Goal: Task Accomplishment & Management: Complete application form

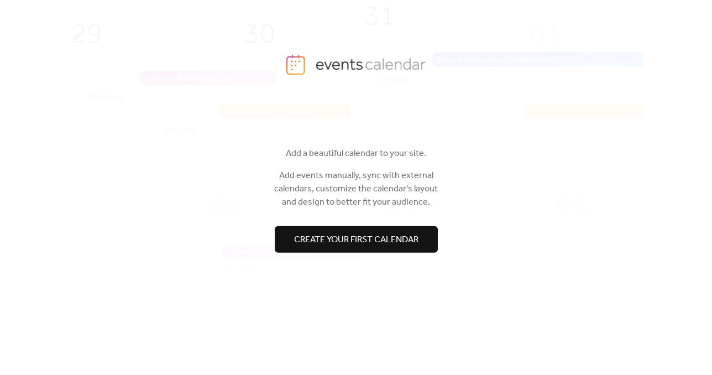
click at [357, 233] on span "Create your first calendar" at bounding box center [356, 239] width 124 height 13
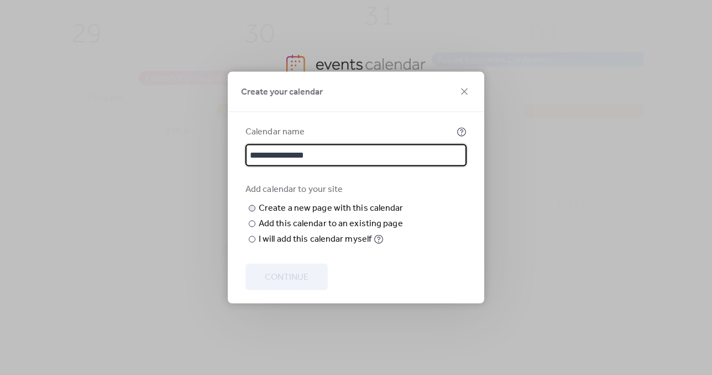
type input "**********"
click at [0, 0] on input "text" at bounding box center [0, 0] width 0 height 0
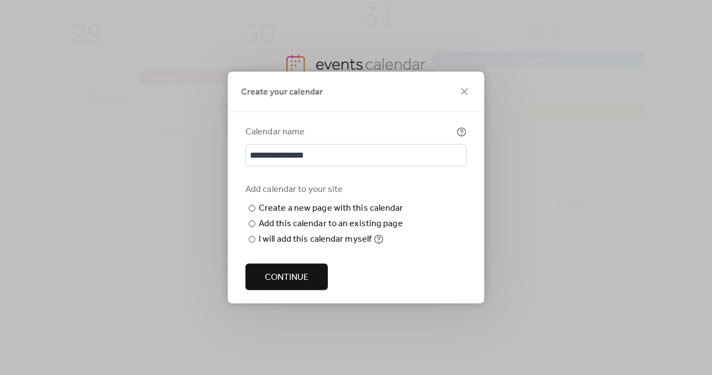
drag, startPoint x: 321, startPoint y: 217, endPoint x: 232, endPoint y: 220, distance: 88.5
click at [232, 220] on div "**********" at bounding box center [356, 207] width 257 height 191
type input "**********"
click at [312, 231] on div "Add this calendar to an existing page" at bounding box center [331, 223] width 144 height 13
click at [0, 0] on icon at bounding box center [0, 0] width 0 height 0
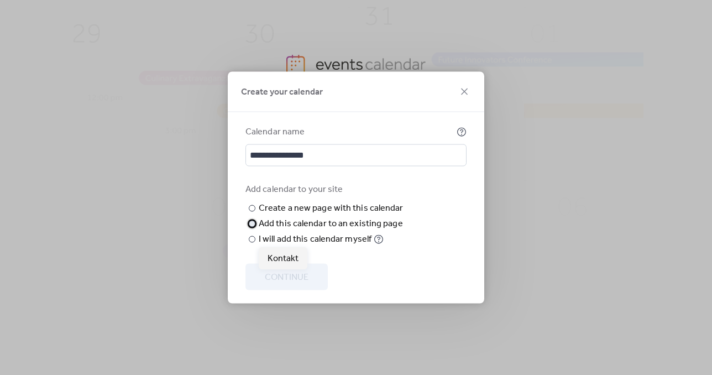
click at [0, 0] on div "Choose existing page Choose page" at bounding box center [0, 0] width 0 height 0
click at [254, 243] on div at bounding box center [252, 239] width 7 height 7
click at [290, 275] on span "Continue" at bounding box center [287, 277] width 44 height 13
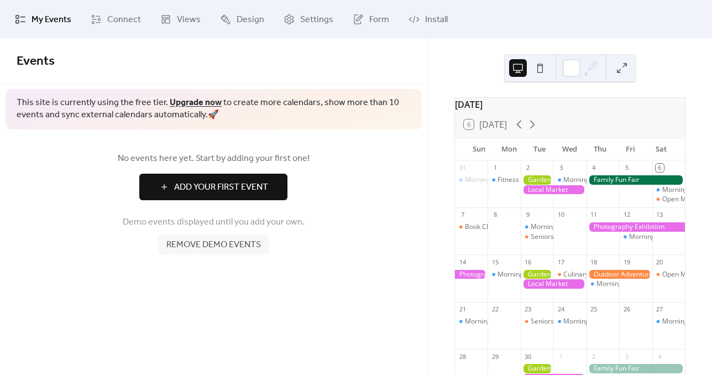
click at [228, 252] on span "Remove demo events" at bounding box center [213, 244] width 95 height 13
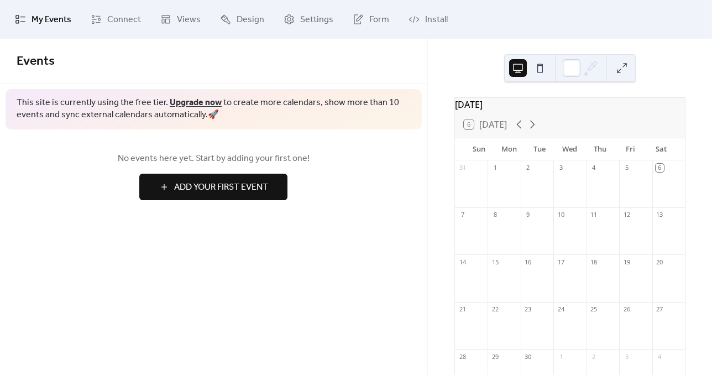
click at [206, 190] on span "Add Your First Event" at bounding box center [221, 187] width 94 height 13
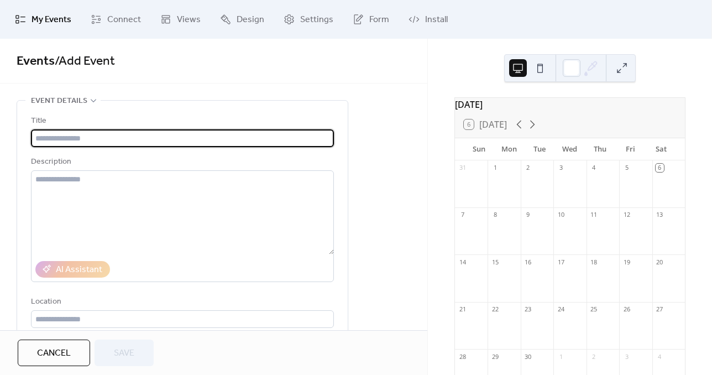
click at [58, 136] on input "text" at bounding box center [182, 138] width 303 height 18
drag, startPoint x: 65, startPoint y: 134, endPoint x: -29, endPoint y: 136, distance: 94.6
click at [0, 136] on html "**********" at bounding box center [356, 187] width 712 height 375
paste input "**********"
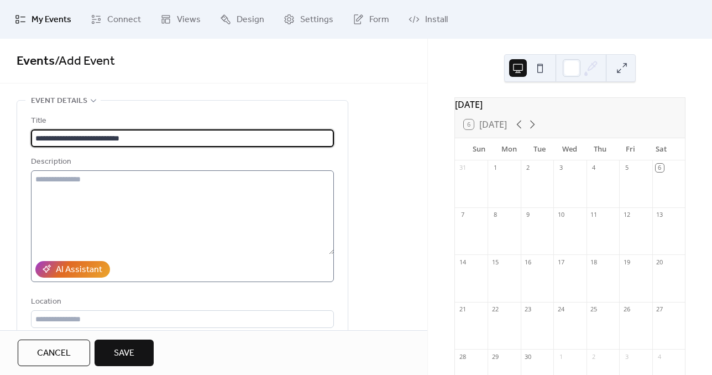
type input "**********"
click at [136, 197] on textarea at bounding box center [182, 212] width 303 height 84
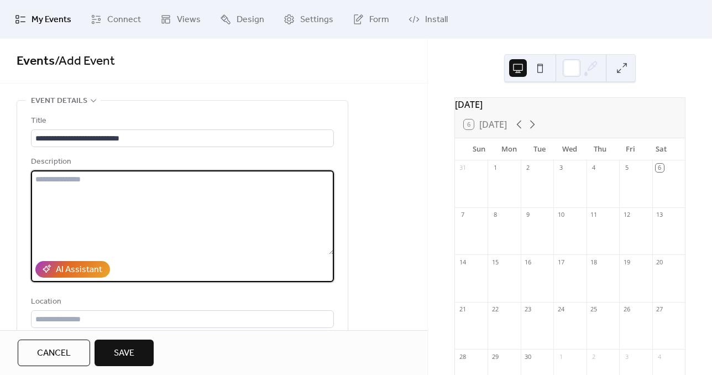
click at [77, 220] on textarea at bounding box center [182, 212] width 303 height 84
paste textarea "**********"
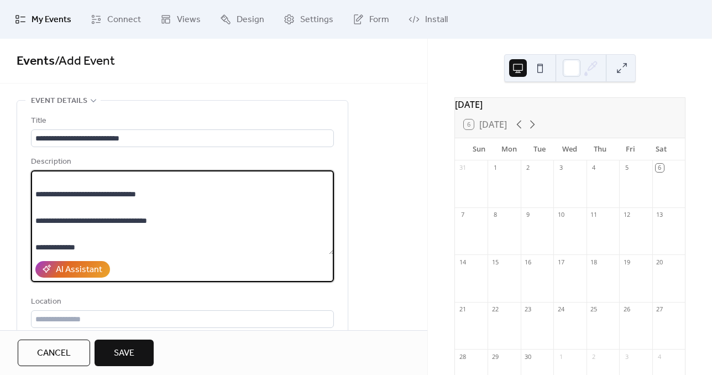
scroll to position [13, 0]
type textarea "**********"
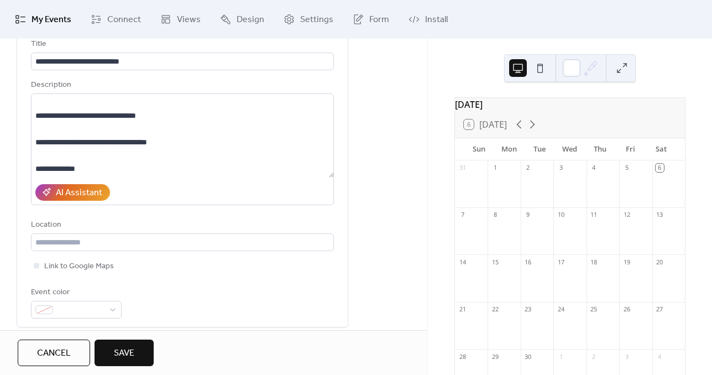
scroll to position [111, 0]
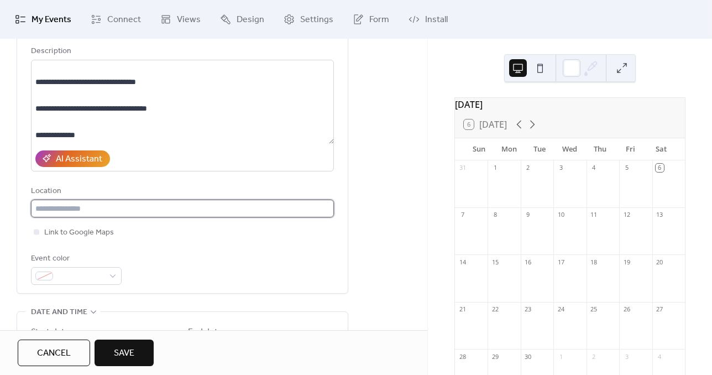
click at [107, 211] on input "text" at bounding box center [182, 209] width 303 height 18
click at [96, 208] on input "text" at bounding box center [182, 209] width 303 height 18
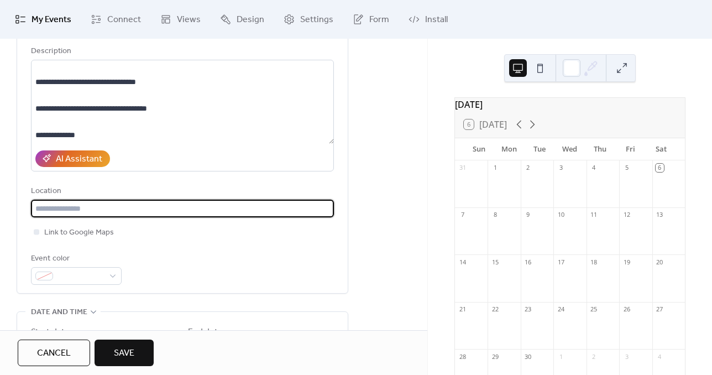
paste input "**********"
type input "**********"
click at [96, 234] on span "Link to Google Maps" at bounding box center [79, 232] width 70 height 13
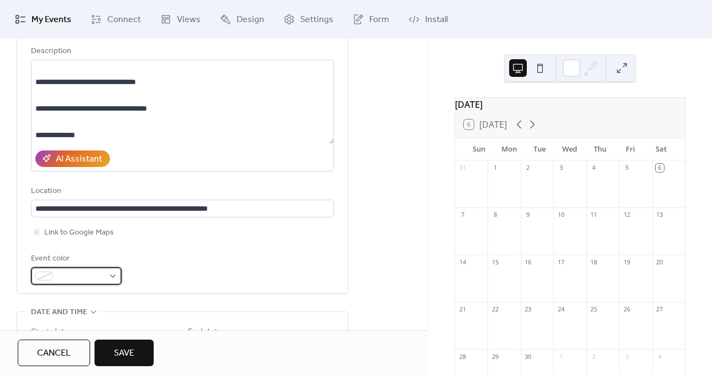
click at [117, 277] on div at bounding box center [76, 276] width 91 height 18
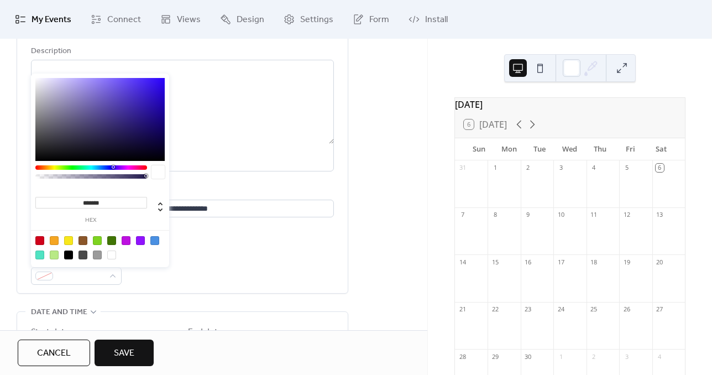
click at [96, 243] on div at bounding box center [97, 240] width 9 height 9
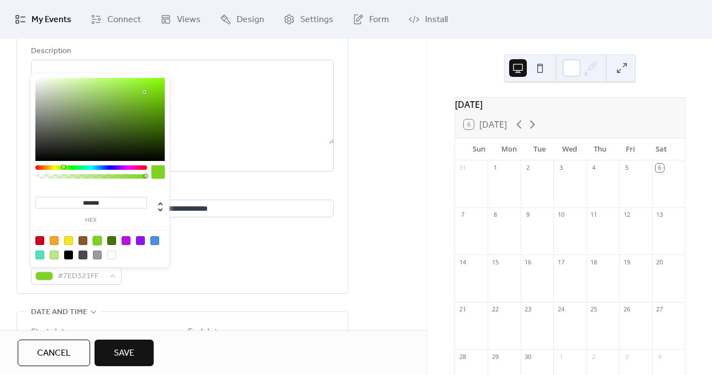
click at [66, 243] on div at bounding box center [68, 240] width 9 height 9
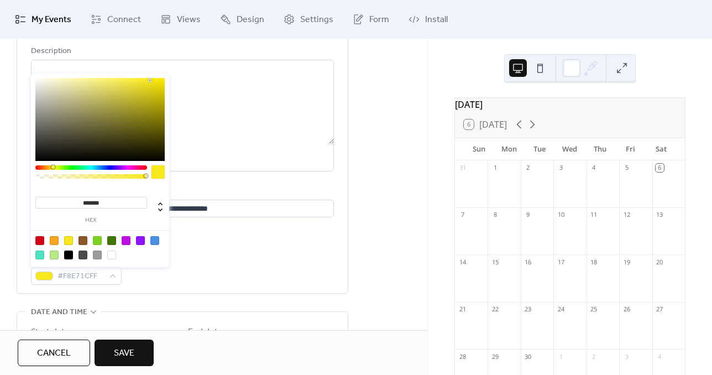
click at [110, 254] on div at bounding box center [111, 255] width 9 height 9
type input "*******"
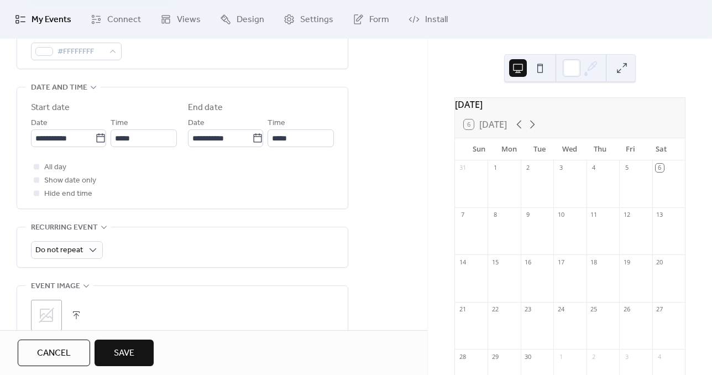
scroll to position [332, 0]
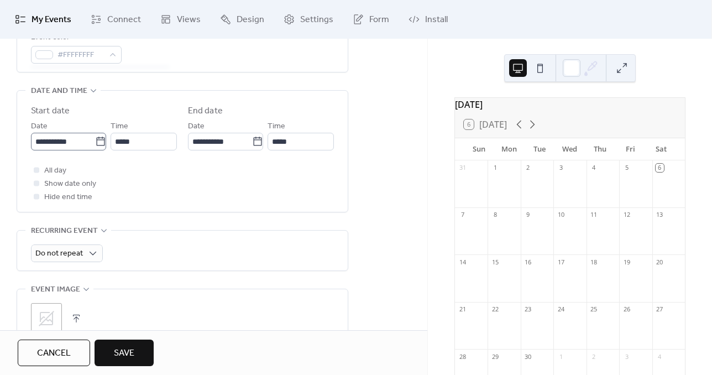
click at [97, 143] on icon at bounding box center [100, 141] width 11 height 11
click at [95, 143] on input "**********" at bounding box center [63, 142] width 64 height 18
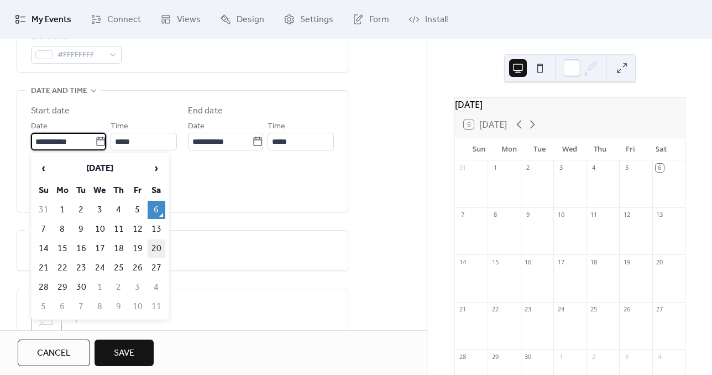
click at [157, 240] on td "20" at bounding box center [157, 248] width 18 height 18
type input "**********"
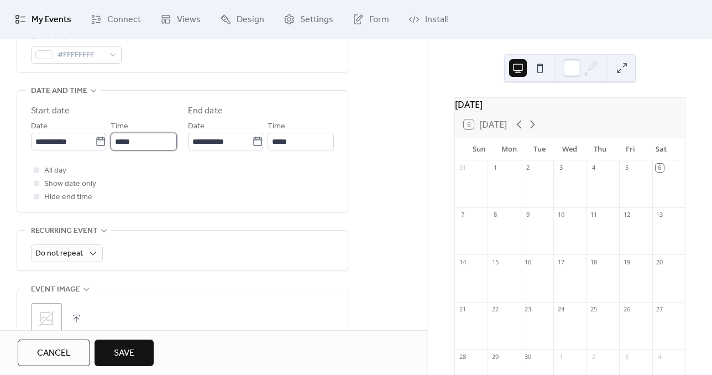
click at [155, 145] on input "*****" at bounding box center [144, 142] width 66 height 18
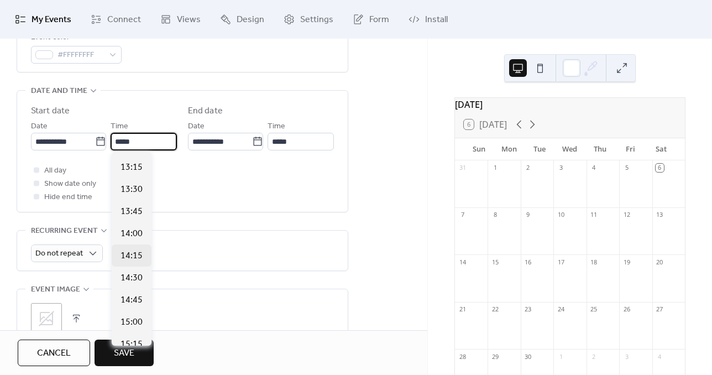
scroll to position [1172, 0]
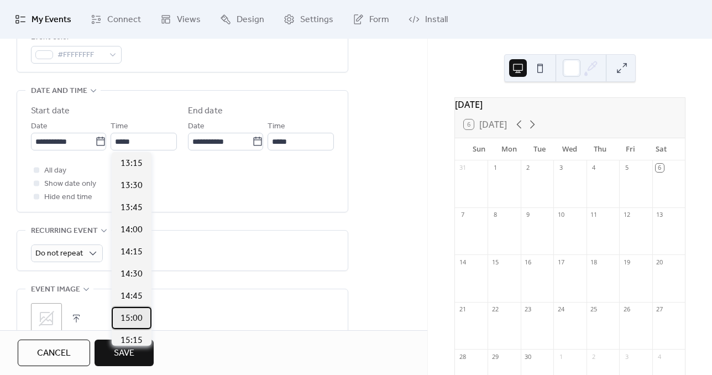
click at [132, 315] on span "15:00" at bounding box center [132, 318] width 22 height 13
type input "*****"
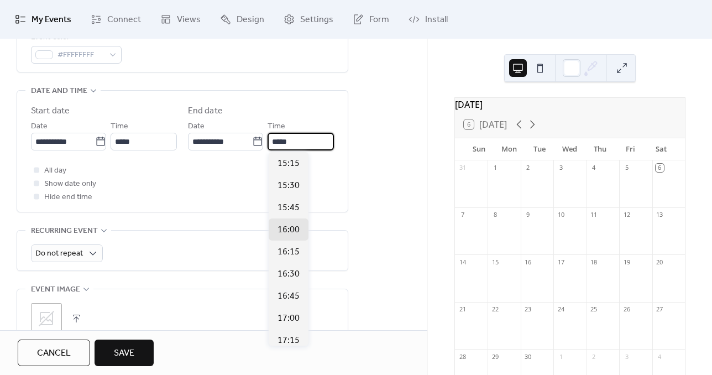
click at [296, 139] on input "*****" at bounding box center [301, 142] width 66 height 18
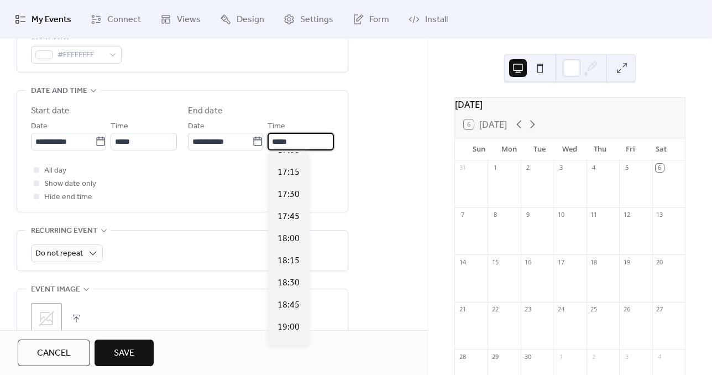
scroll to position [221, 0]
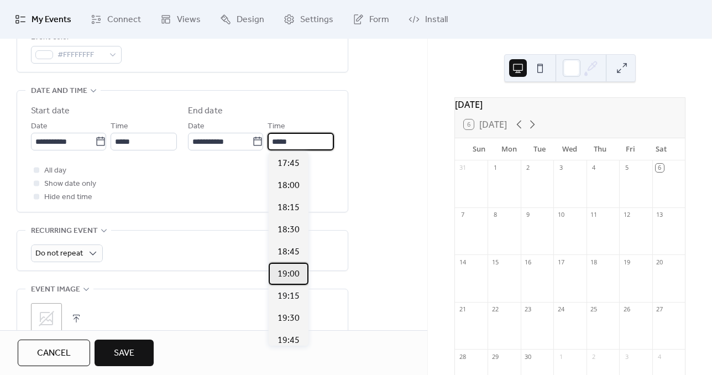
click at [290, 275] on span "19:00" at bounding box center [289, 274] width 22 height 13
type input "*****"
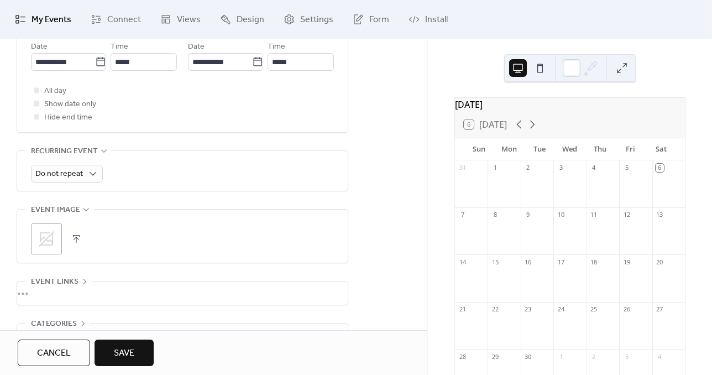
scroll to position [442, 0]
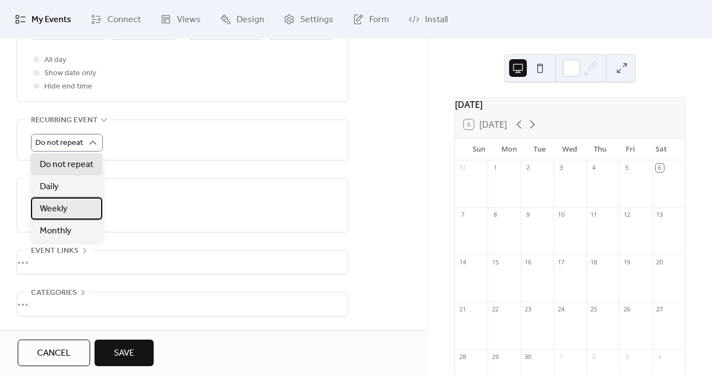
click at [82, 202] on div "Weekly" at bounding box center [66, 208] width 71 height 22
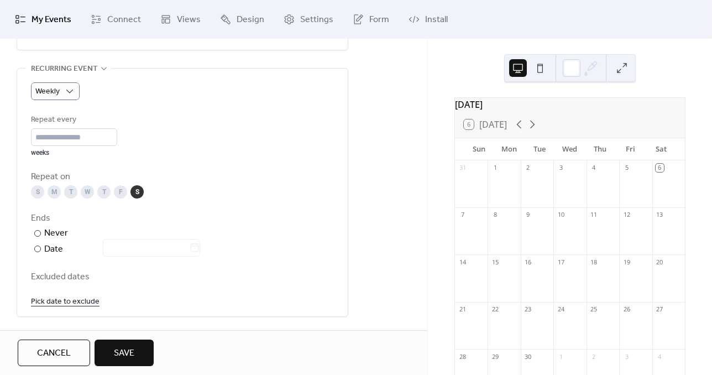
scroll to position [498, 0]
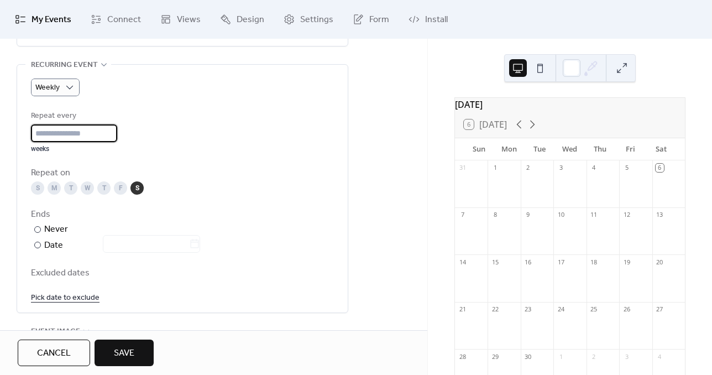
drag, startPoint x: 48, startPoint y: 130, endPoint x: 28, endPoint y: 130, distance: 20.5
click at [28, 130] on div "Weekly Repeat every * weeks Repeat on S M T W T F S Ends ​ Never ​ Date Exclude…" at bounding box center [182, 189] width 331 height 248
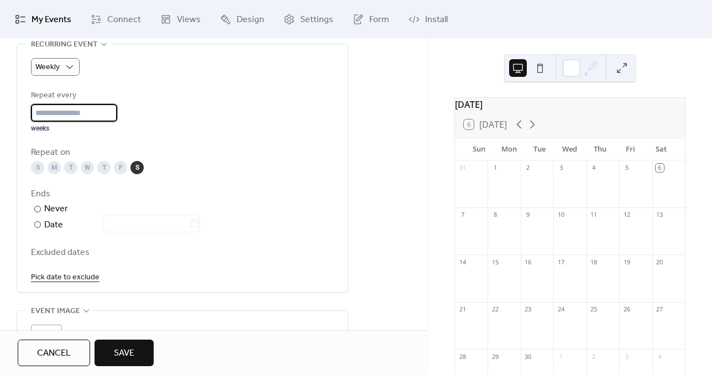
scroll to position [553, 0]
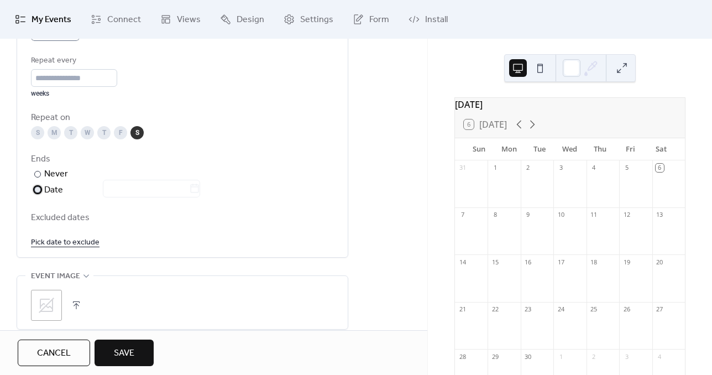
click at [49, 191] on div "Date" at bounding box center [122, 190] width 156 height 14
click at [126, 193] on input "text" at bounding box center [146, 189] width 86 height 18
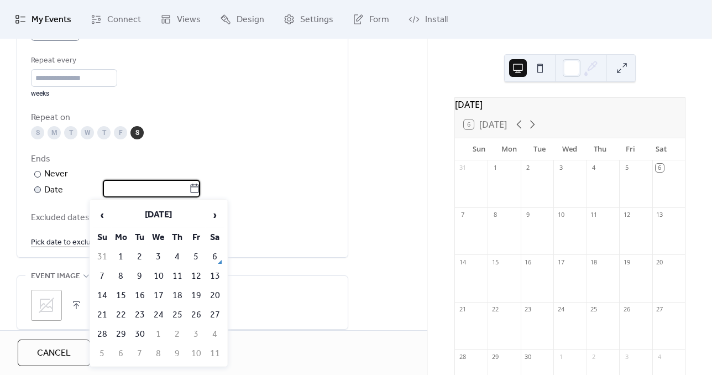
click at [200, 187] on icon at bounding box center [194, 188] width 11 height 11
click at [189, 187] on input "text" at bounding box center [146, 189] width 86 height 18
click at [253, 128] on div "S M T W T F S" at bounding box center [182, 132] width 303 height 13
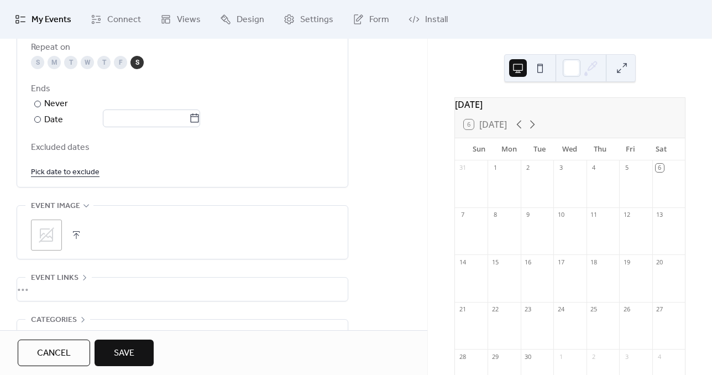
scroll to position [664, 0]
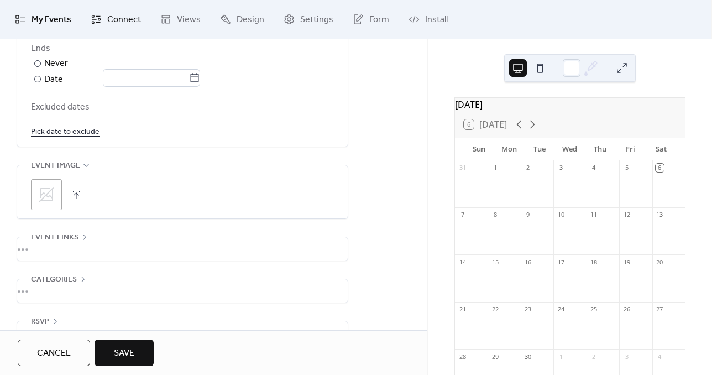
click at [132, 23] on span "Connect" at bounding box center [124, 19] width 34 height 13
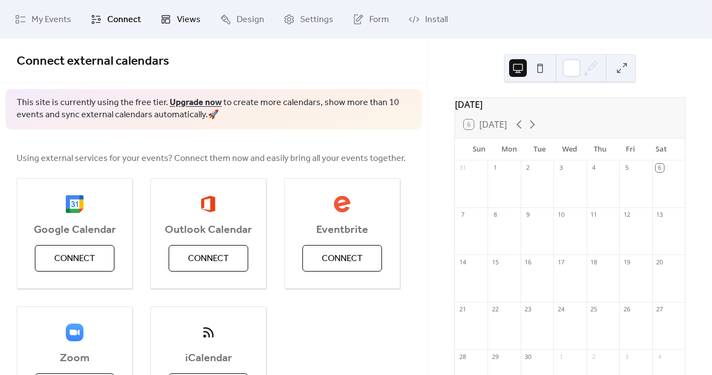
click at [195, 23] on span "Views" at bounding box center [189, 19] width 24 height 13
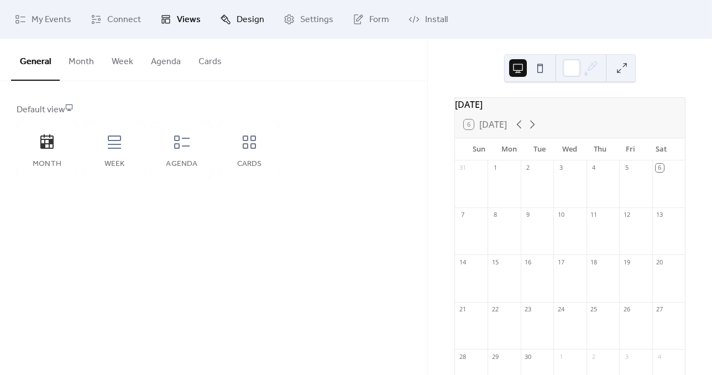
click at [238, 22] on span "Design" at bounding box center [251, 19] width 28 height 13
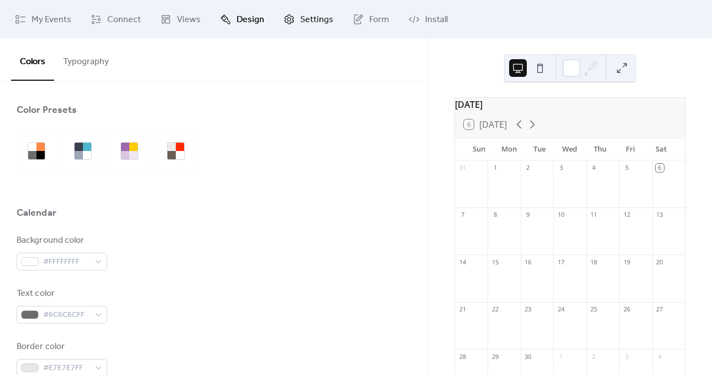
click at [326, 21] on span "Settings" at bounding box center [316, 19] width 33 height 13
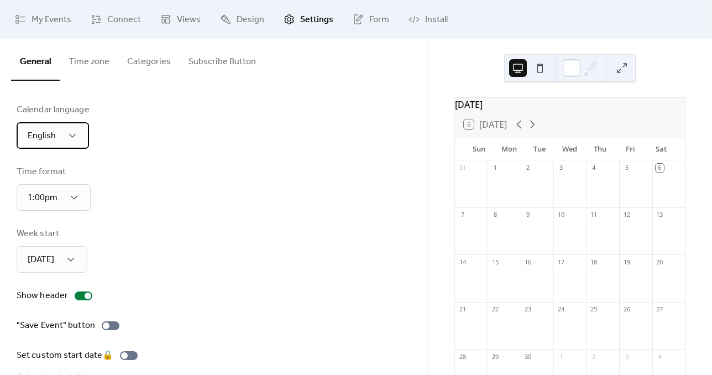
click at [81, 132] on div "English" at bounding box center [53, 135] width 72 height 27
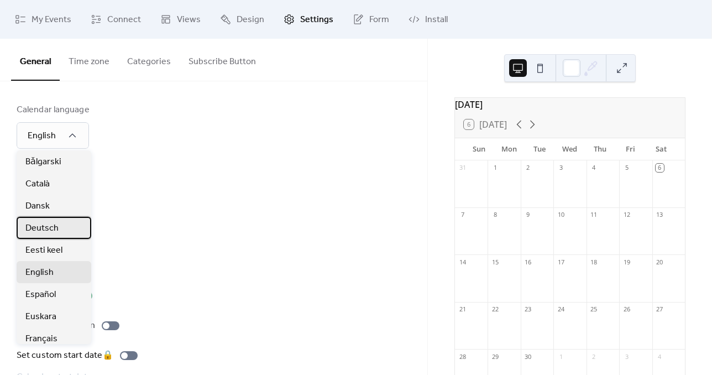
click at [62, 225] on div "Deutsch" at bounding box center [54, 228] width 75 height 22
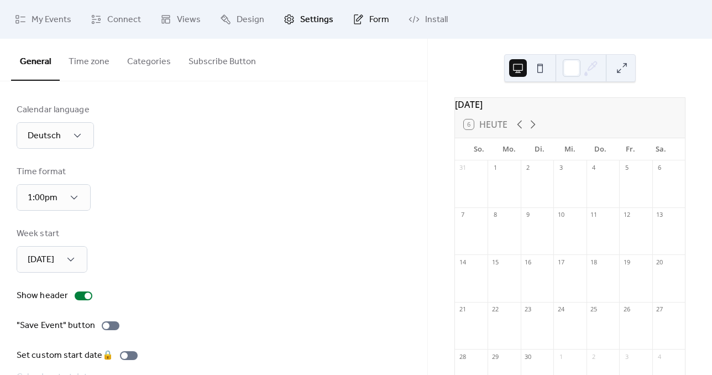
click at [372, 13] on span "Form" at bounding box center [379, 19] width 20 height 13
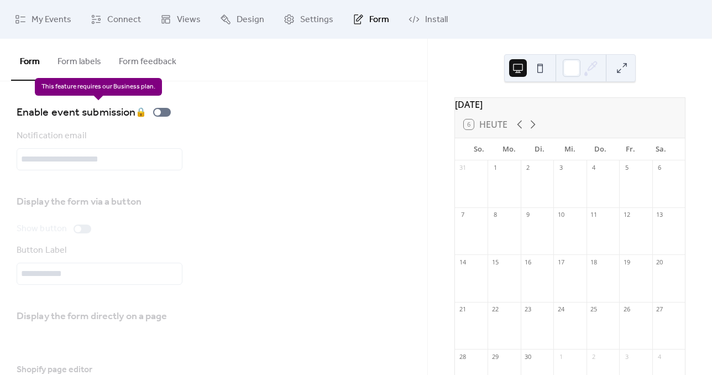
click at [160, 110] on div "Enable event submission 🔒" at bounding box center [96, 112] width 159 height 18
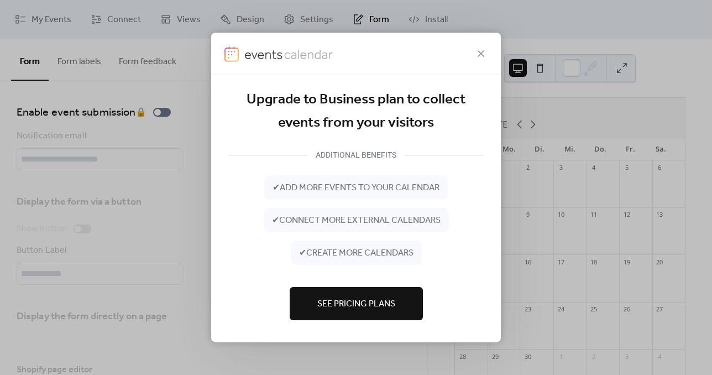
click at [359, 304] on span "See Pricing Plans" at bounding box center [356, 304] width 78 height 13
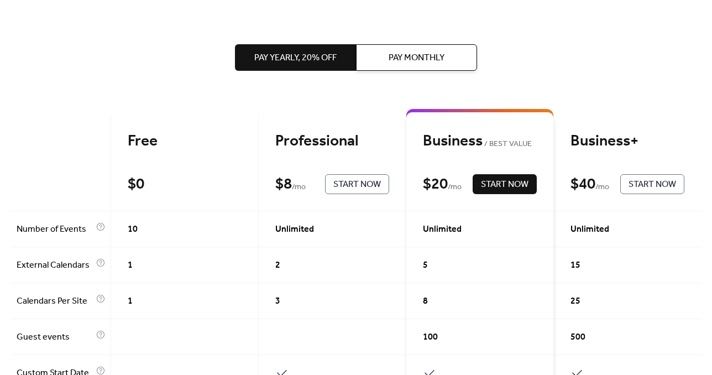
click at [206, 153] on div "Free $ 0 Start Now" at bounding box center [185, 163] width 148 height 96
click at [152, 145] on div "Free" at bounding box center [185, 141] width 114 height 19
click at [411, 59] on span "Pay Monthly" at bounding box center [417, 57] width 56 height 13
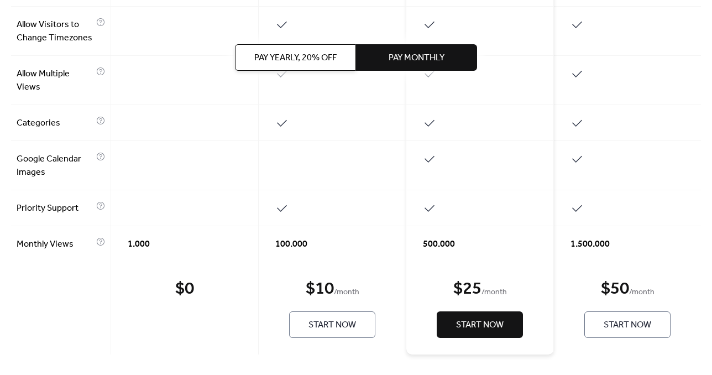
scroll to position [643, 0]
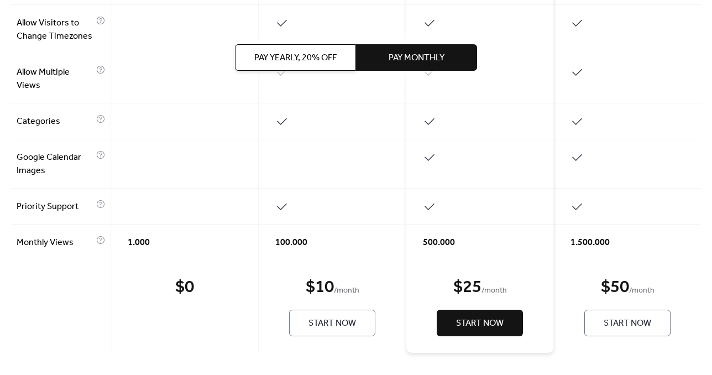
click at [340, 324] on span "Start Now" at bounding box center [333, 323] width 48 height 13
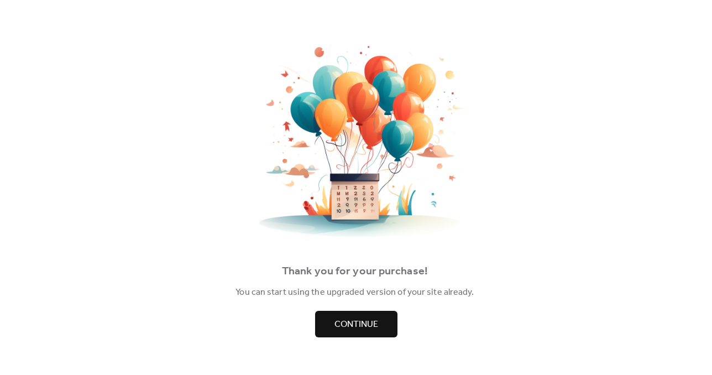
click at [366, 322] on span "Continue" at bounding box center [357, 324] width 44 height 13
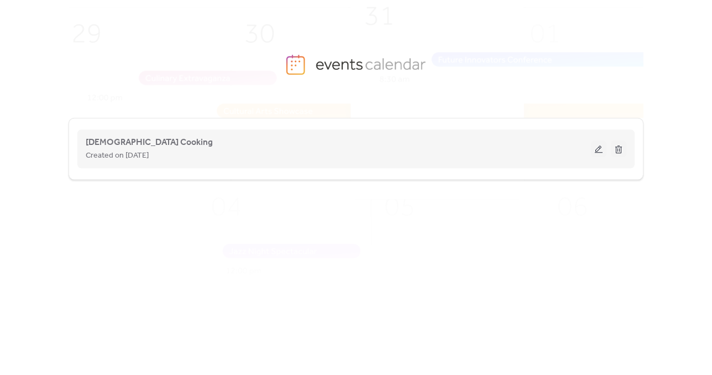
click at [261, 150] on div "Created on [DATE]" at bounding box center [338, 155] width 505 height 13
click at [597, 148] on button at bounding box center [598, 148] width 15 height 17
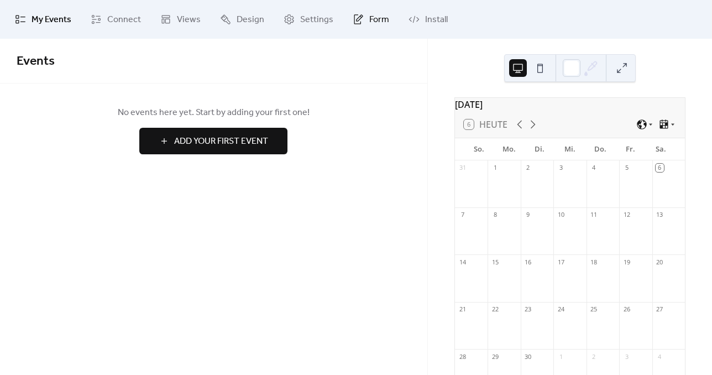
click at [378, 21] on span "Form" at bounding box center [379, 19] width 20 height 13
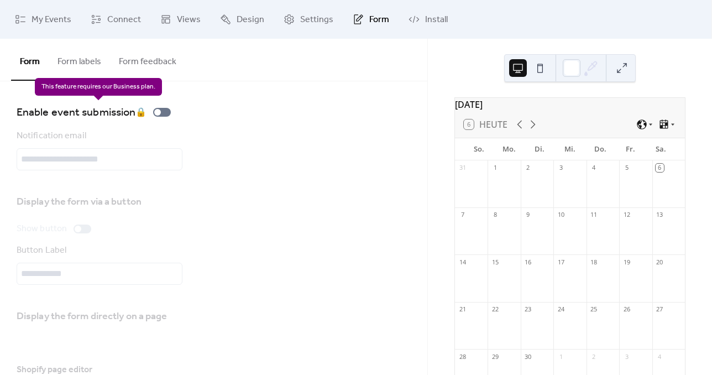
click at [163, 112] on div "Enable event submission 🔒" at bounding box center [96, 112] width 159 height 18
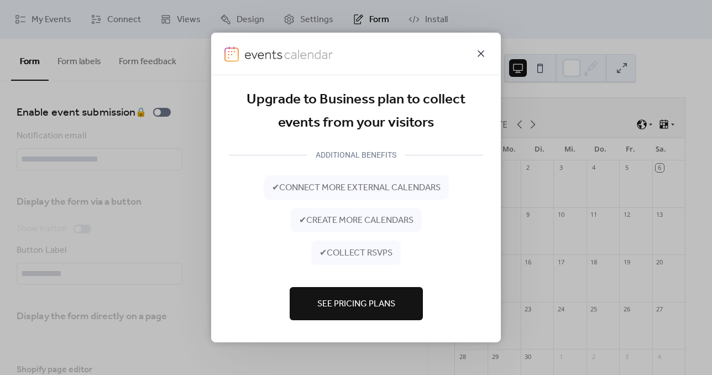
click at [482, 56] on icon at bounding box center [481, 53] width 13 height 13
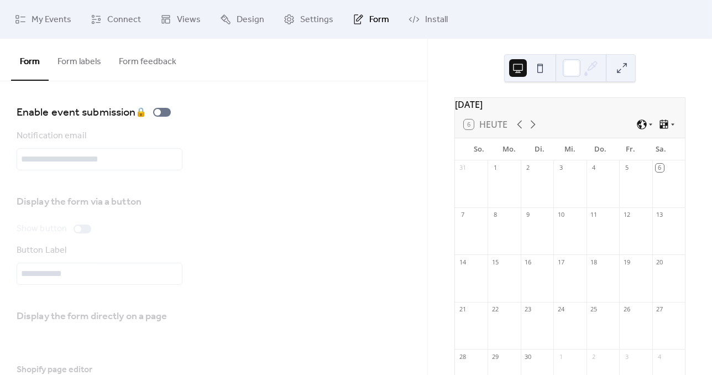
click at [80, 60] on button "Form labels" at bounding box center [79, 59] width 61 height 41
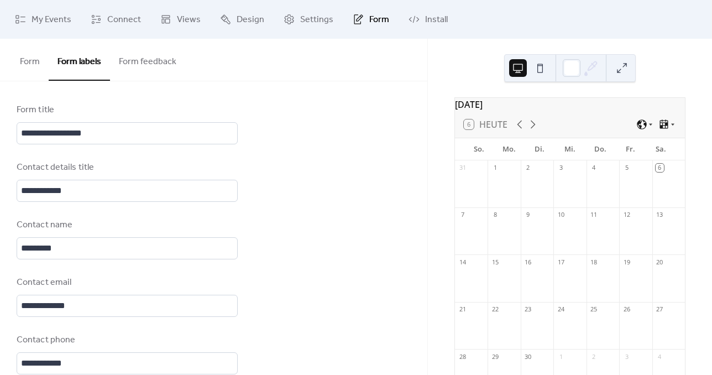
click at [31, 63] on button "Form" at bounding box center [30, 59] width 38 height 41
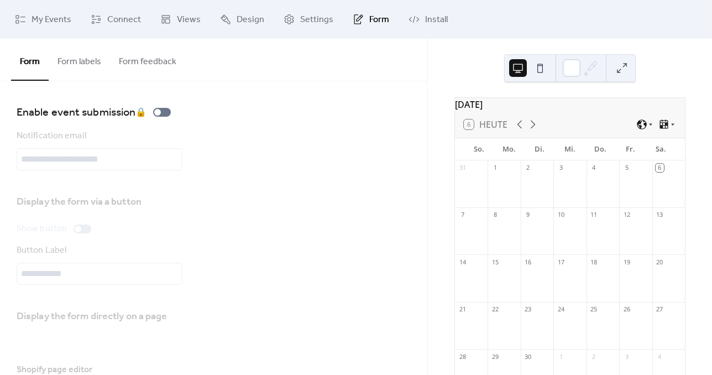
click at [96, 65] on button "Form labels" at bounding box center [79, 59] width 61 height 41
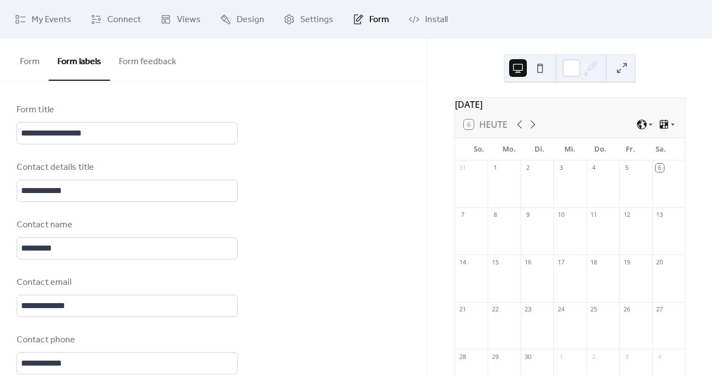
click at [144, 56] on button "Form feedback" at bounding box center [147, 59] width 75 height 41
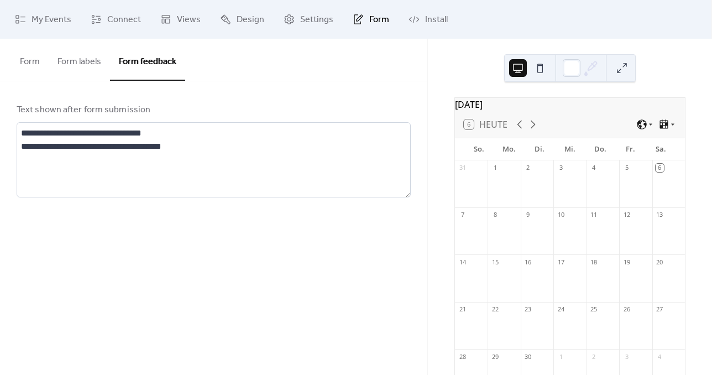
click at [24, 58] on button "Form" at bounding box center [30, 59] width 38 height 41
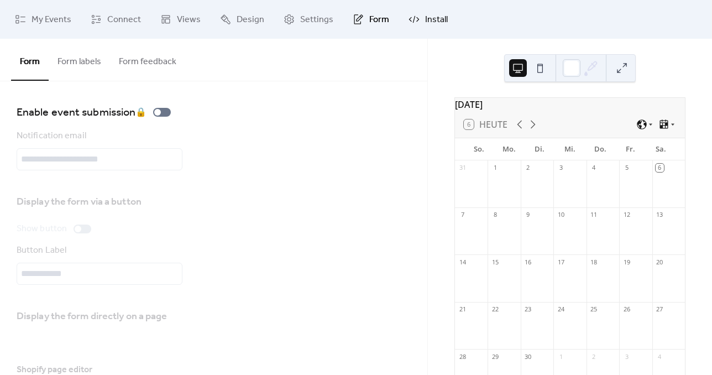
click at [418, 23] on link "Install" at bounding box center [428, 19] width 56 height 30
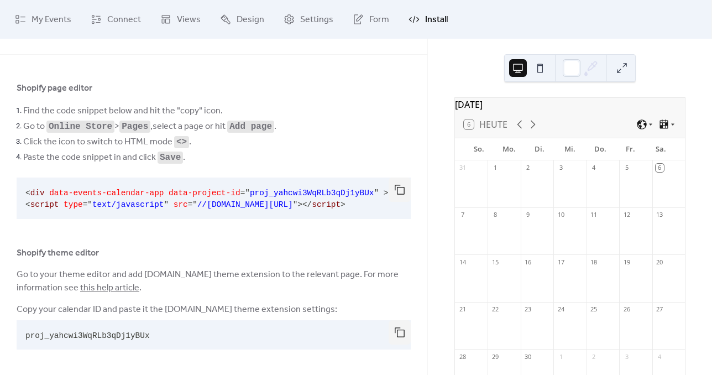
scroll to position [31, 0]
click at [358, 19] on icon at bounding box center [358, 19] width 11 height 11
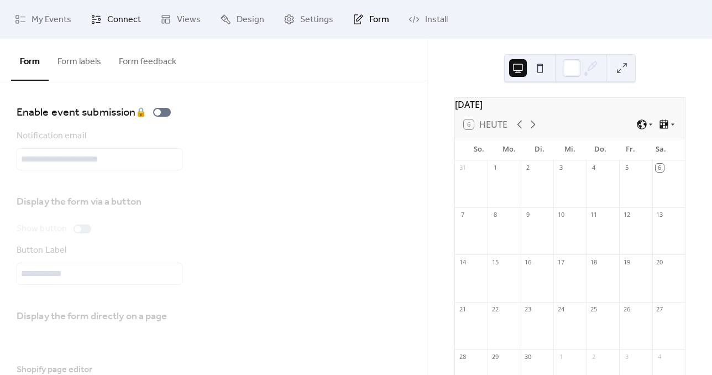
click at [124, 27] on span "Connect" at bounding box center [124, 19] width 34 height 13
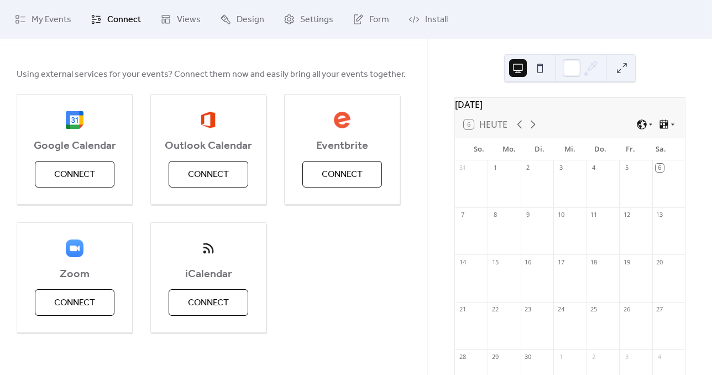
scroll to position [40, 0]
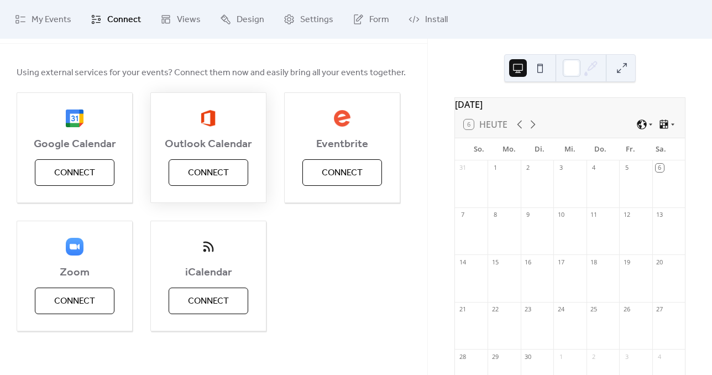
click at [201, 169] on span "Connect" at bounding box center [208, 172] width 41 height 13
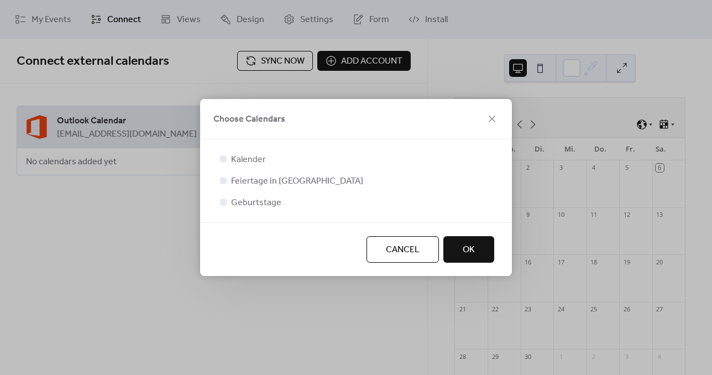
click at [482, 251] on button "OK" at bounding box center [469, 249] width 51 height 27
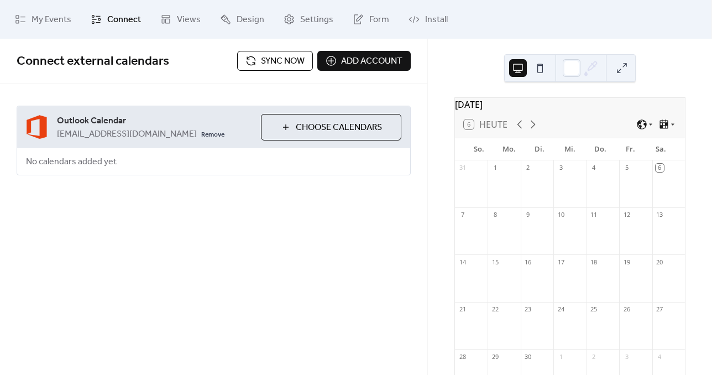
click at [325, 126] on span "Choose Calendars" at bounding box center [339, 127] width 86 height 13
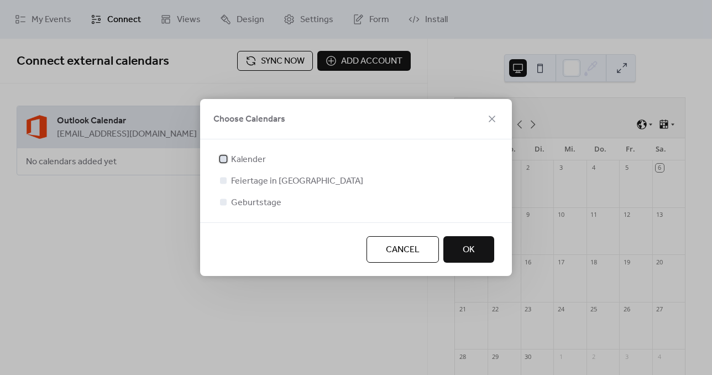
click at [223, 160] on div at bounding box center [223, 158] width 7 height 7
click at [221, 179] on div at bounding box center [223, 180] width 7 height 7
click at [222, 200] on div at bounding box center [223, 202] width 7 height 7
click at [221, 201] on div at bounding box center [223, 202] width 7 height 7
click at [221, 205] on div at bounding box center [223, 202] width 7 height 7
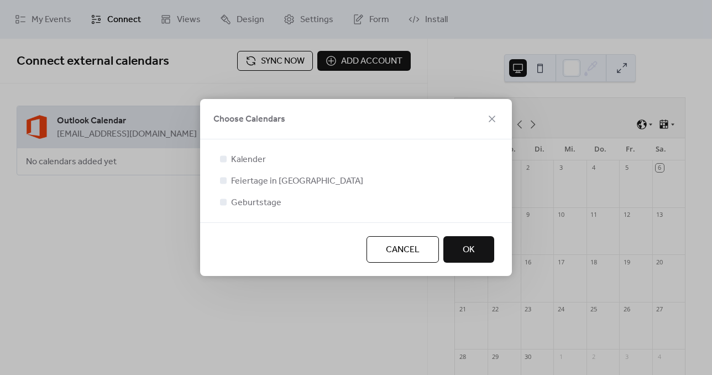
click at [228, 204] on div at bounding box center [223, 201] width 11 height 11
click at [223, 202] on div at bounding box center [223, 202] width 7 height 7
click at [478, 244] on button "OK" at bounding box center [469, 249] width 51 height 27
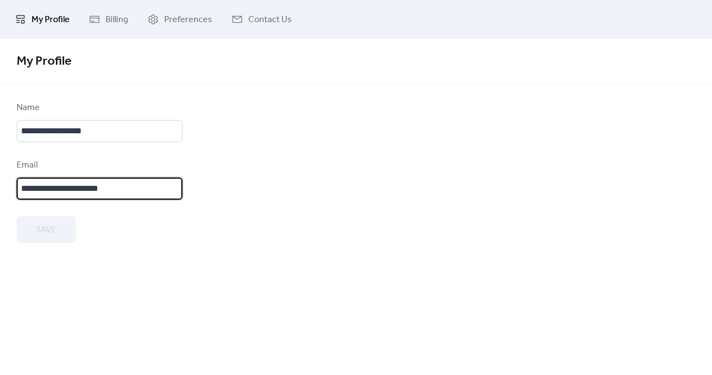
scroll to position [2, 0]
drag, startPoint x: 139, startPoint y: 190, endPoint x: -15, endPoint y: 191, distance: 154.9
click at [0, 191] on html "**********" at bounding box center [356, 187] width 712 height 375
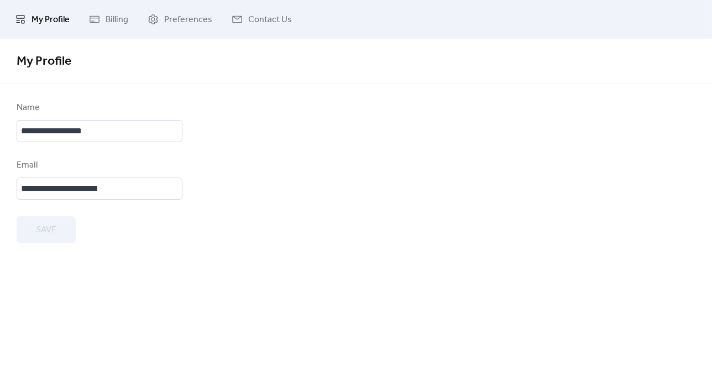
scroll to position [0, 0]
click at [425, 191] on form "**********" at bounding box center [356, 172] width 679 height 142
click at [111, 21] on span "Billing" at bounding box center [117, 19] width 23 height 13
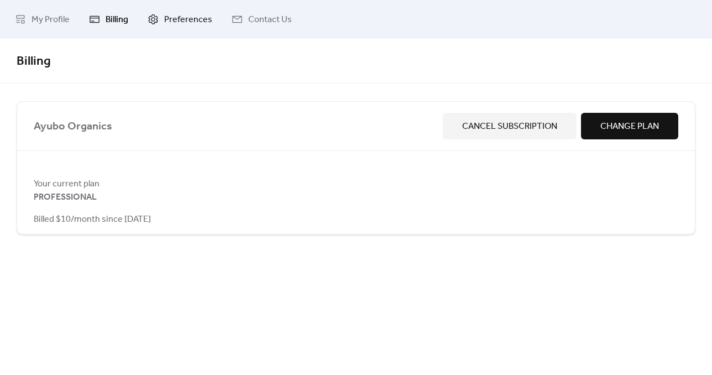
click at [186, 17] on span "Preferences" at bounding box center [188, 19] width 48 height 13
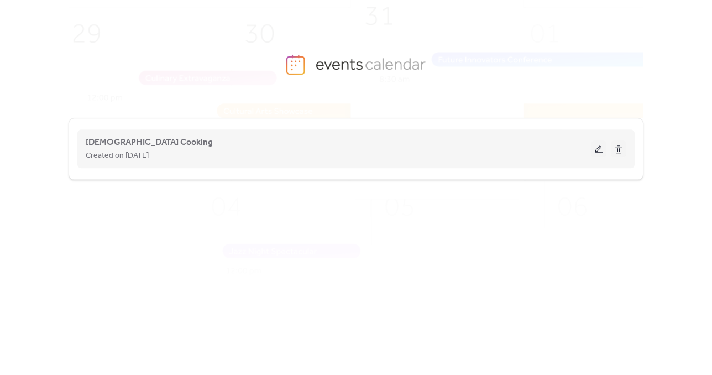
click at [180, 147] on div "[DEMOGRAPHIC_DATA] Cooking Created on [DATE]" at bounding box center [338, 148] width 505 height 27
click at [138, 140] on span "[DEMOGRAPHIC_DATA] Cooking" at bounding box center [149, 142] width 127 height 13
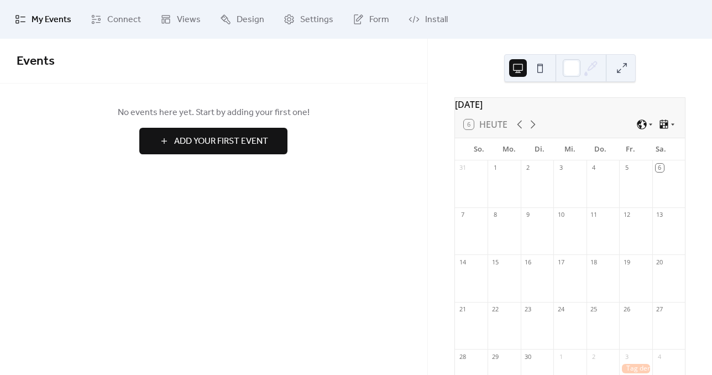
click at [238, 140] on span "Add Your First Event" at bounding box center [221, 141] width 94 height 13
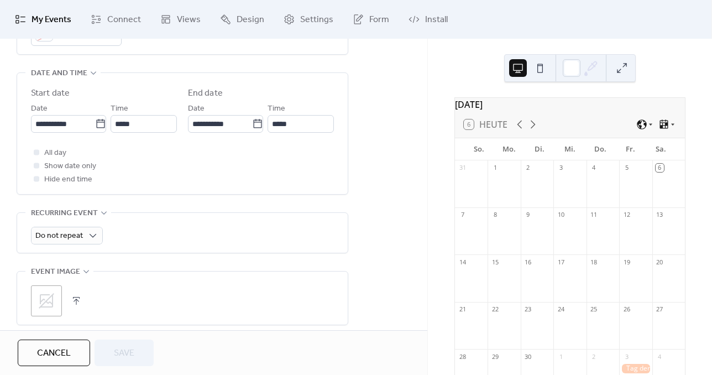
scroll to position [332, 0]
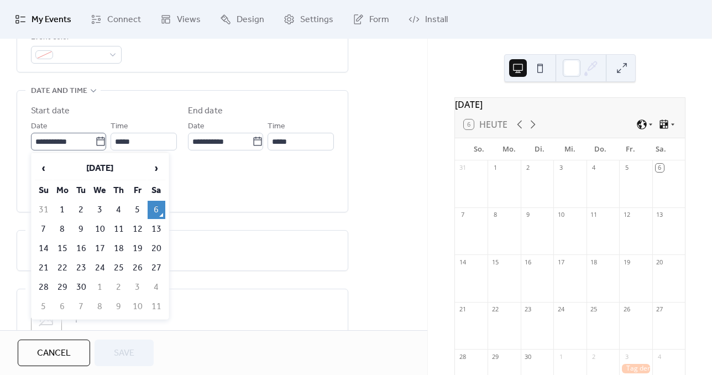
click at [96, 142] on icon at bounding box center [100, 141] width 11 height 11
click at [95, 142] on input "**********" at bounding box center [63, 142] width 64 height 18
click at [159, 246] on td "20" at bounding box center [157, 248] width 18 height 18
type input "**********"
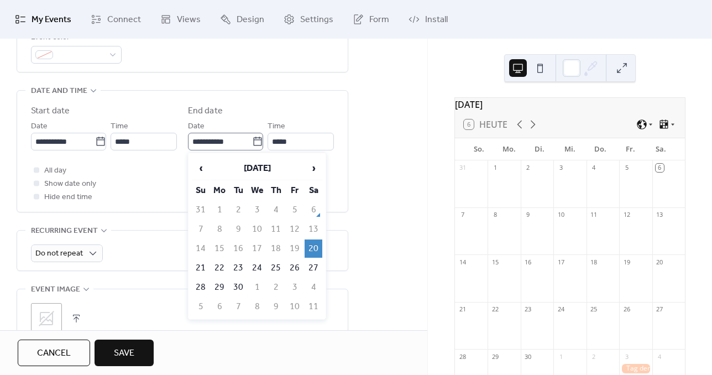
click at [254, 142] on icon at bounding box center [257, 141] width 11 height 11
click at [252, 142] on input "**********" at bounding box center [220, 142] width 64 height 18
click at [317, 246] on td "20" at bounding box center [314, 248] width 18 height 18
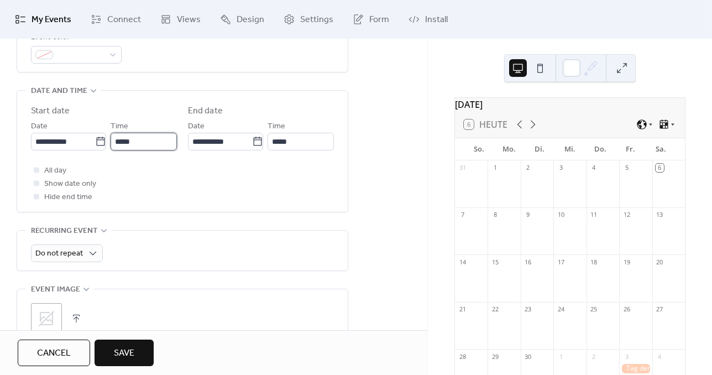
click at [148, 142] on input "*****" at bounding box center [144, 142] width 66 height 18
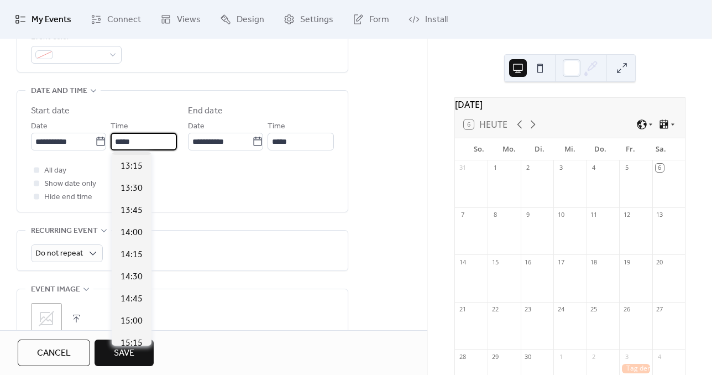
scroll to position [1228, 0]
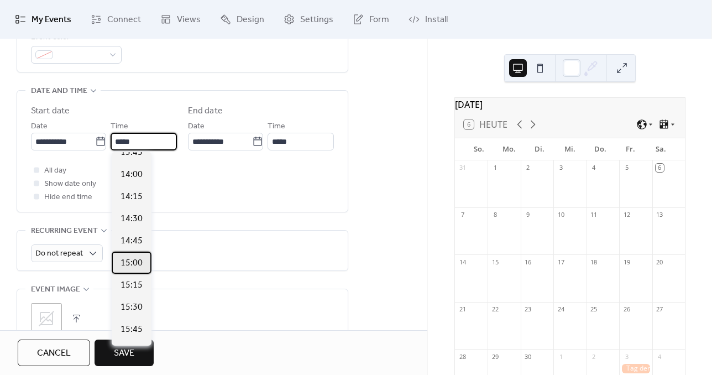
click at [145, 265] on div "15:00" at bounding box center [132, 263] width 40 height 22
type input "*****"
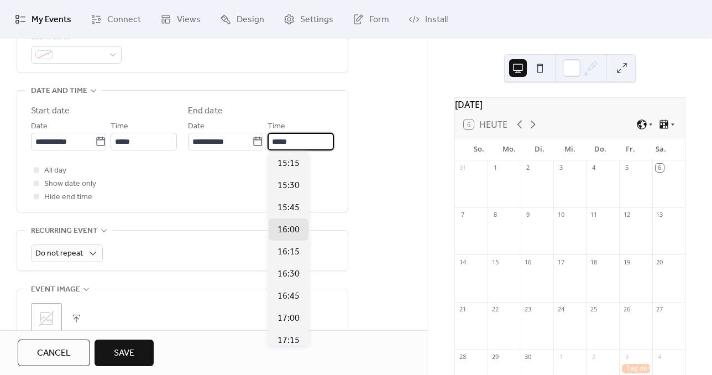
click at [312, 143] on input "*****" at bounding box center [301, 142] width 66 height 18
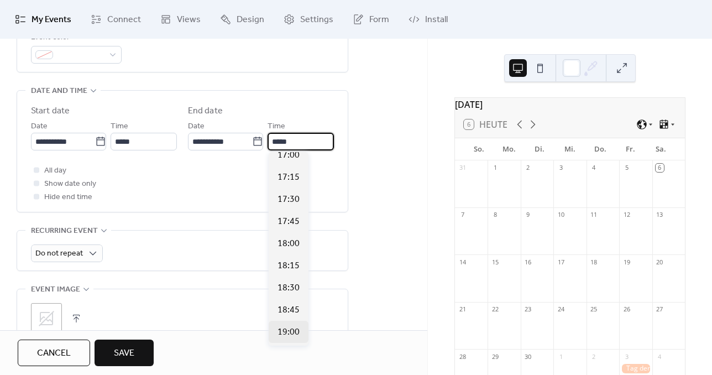
scroll to position [166, 0]
click at [291, 325] on span "19:00" at bounding box center [289, 329] width 22 height 13
type input "*****"
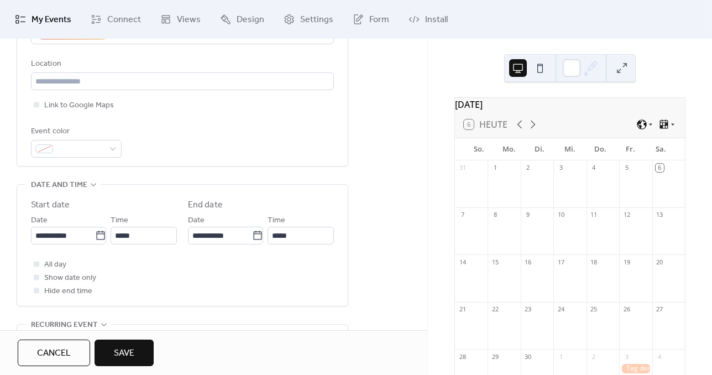
scroll to position [221, 0]
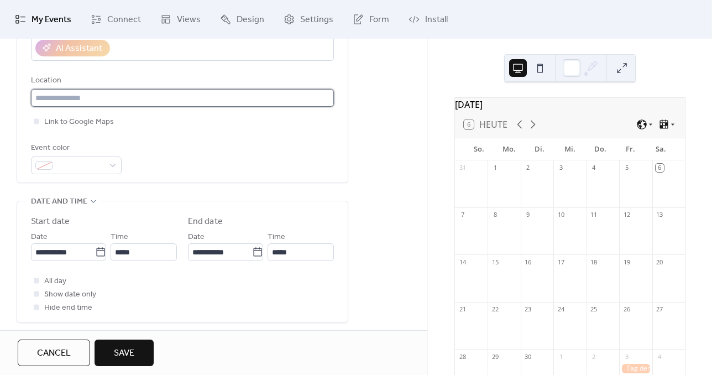
click at [80, 101] on input "text" at bounding box center [182, 98] width 303 height 18
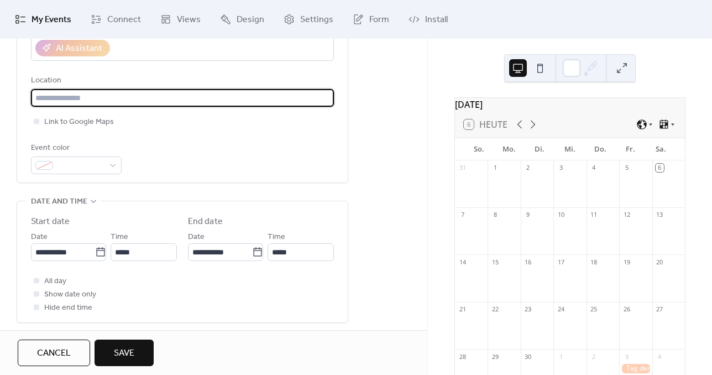
paste input "**********"
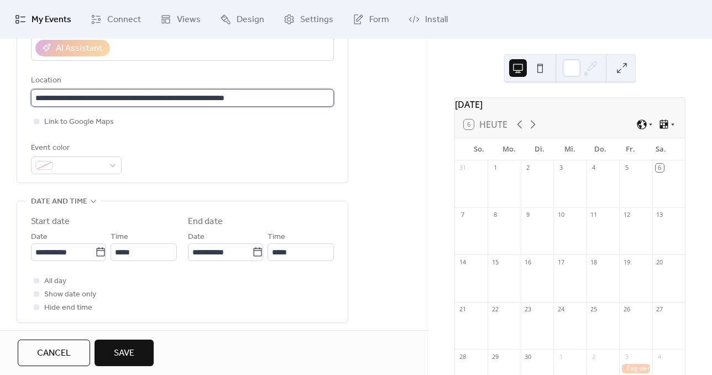
click at [144, 98] on input "**********" at bounding box center [182, 98] width 303 height 18
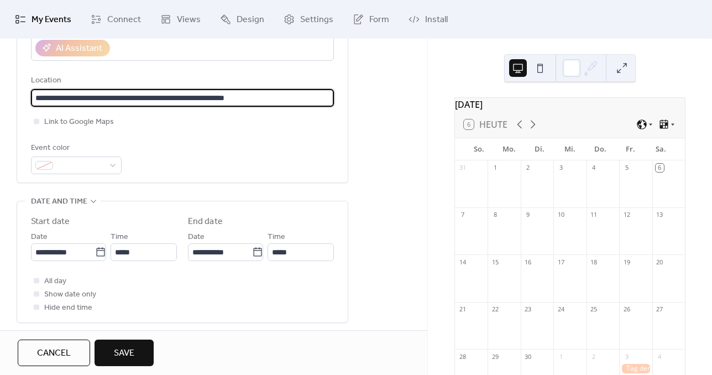
click at [144, 98] on input "**********" at bounding box center [182, 98] width 303 height 18
paste input "text"
type input "**********"
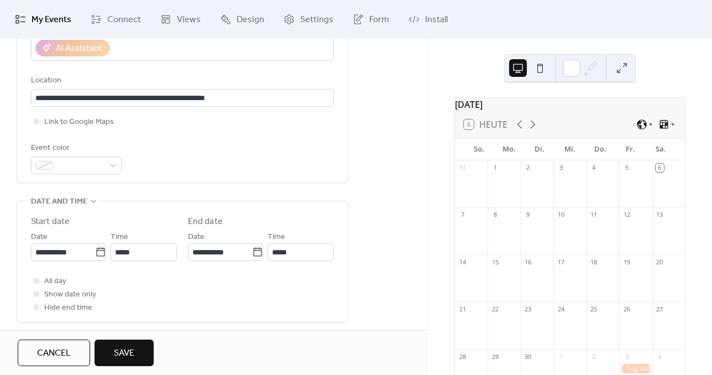
click at [288, 142] on div "Event color" at bounding box center [182, 158] width 303 height 33
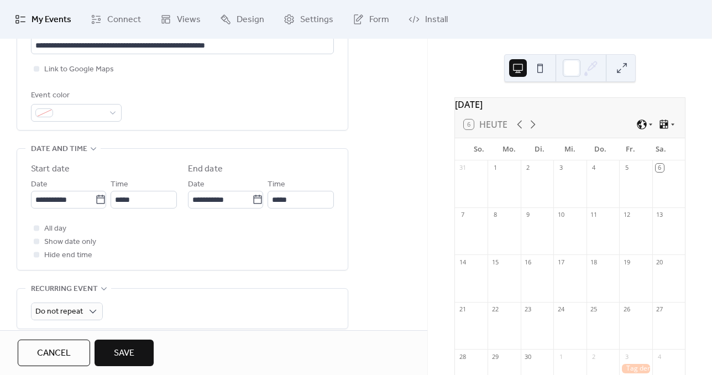
scroll to position [277, 0]
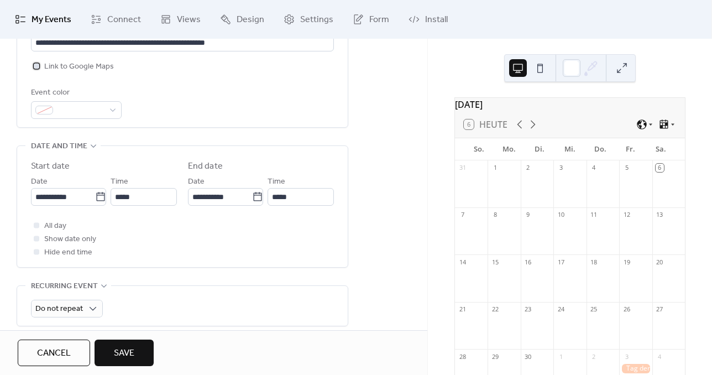
click at [59, 70] on span "Link to Google Maps" at bounding box center [79, 66] width 70 height 13
click at [112, 107] on div at bounding box center [76, 110] width 91 height 18
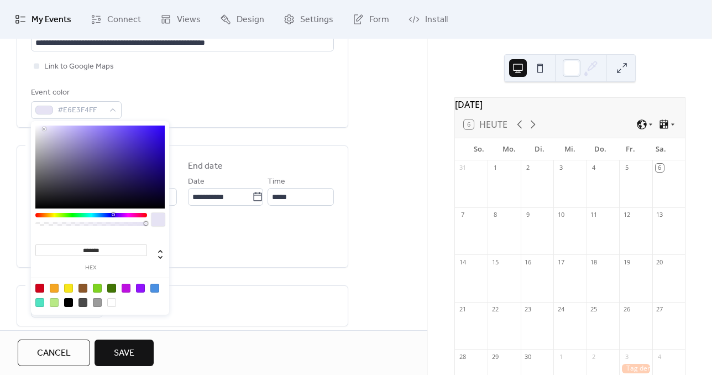
type input "*******"
click at [44, 129] on div at bounding box center [99, 167] width 129 height 83
click at [199, 102] on div "Event color #E6E3F4FF" at bounding box center [182, 102] width 303 height 33
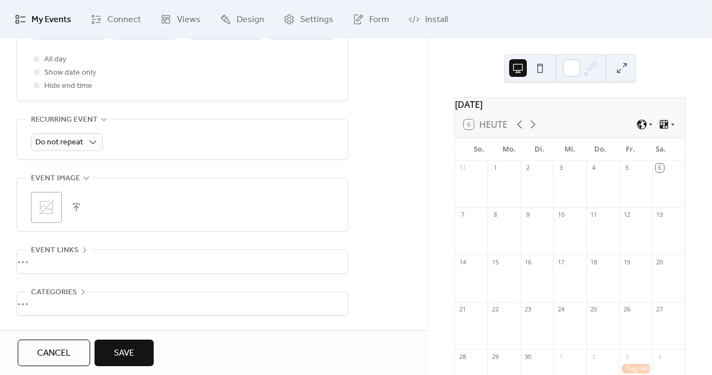
scroll to position [482, 0]
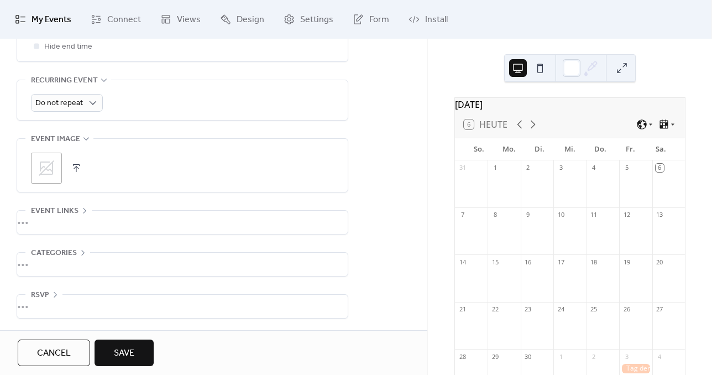
click at [122, 221] on div "•••" at bounding box center [182, 222] width 331 height 23
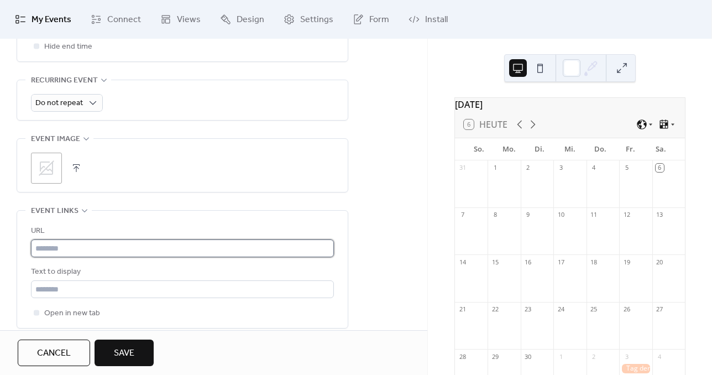
click at [86, 250] on input "text" at bounding box center [182, 248] width 303 height 18
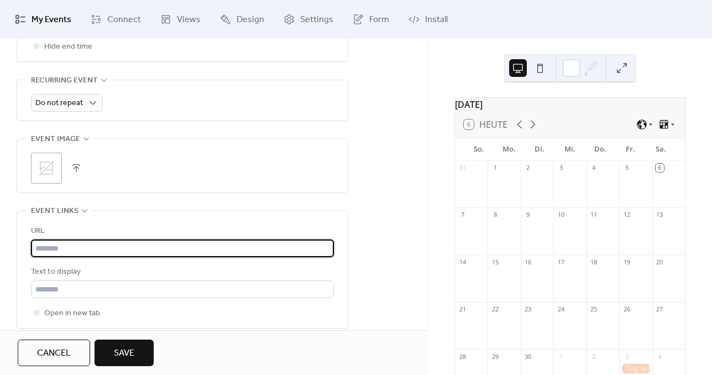
click at [119, 247] on input "text" at bounding box center [182, 248] width 303 height 18
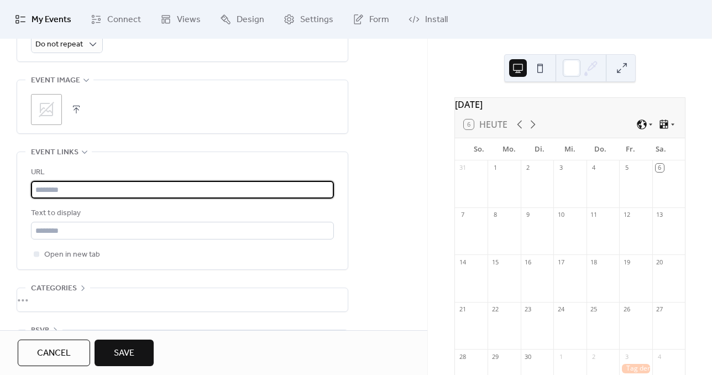
scroll to position [576, 0]
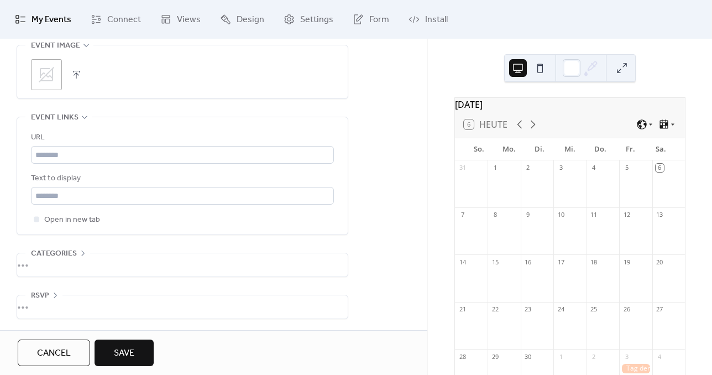
click at [47, 260] on div "•••" at bounding box center [182, 264] width 331 height 23
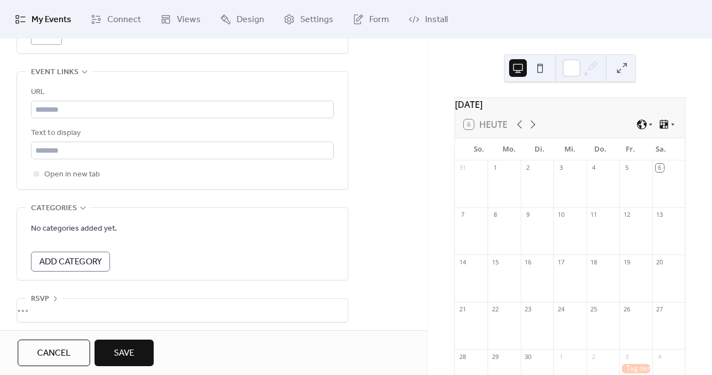
scroll to position [624, 0]
click at [99, 253] on span "Add Category" at bounding box center [70, 258] width 62 height 13
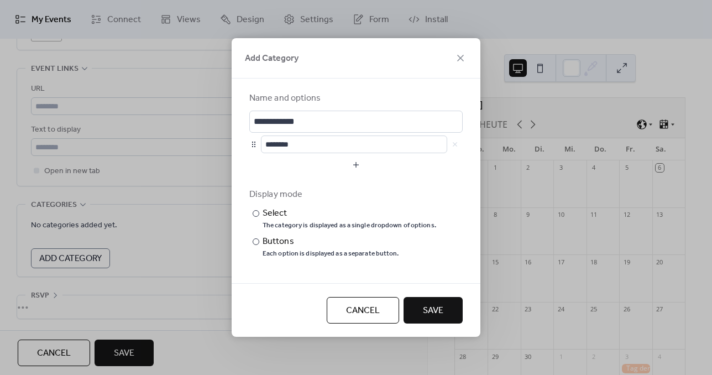
click at [423, 311] on span "Save" at bounding box center [433, 310] width 20 height 13
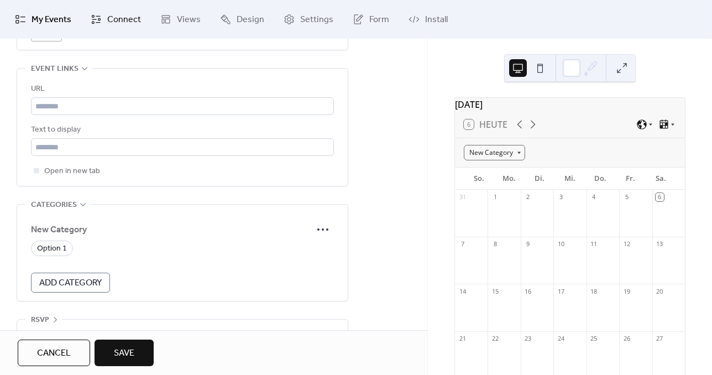
click at [138, 25] on span "Connect" at bounding box center [124, 19] width 34 height 13
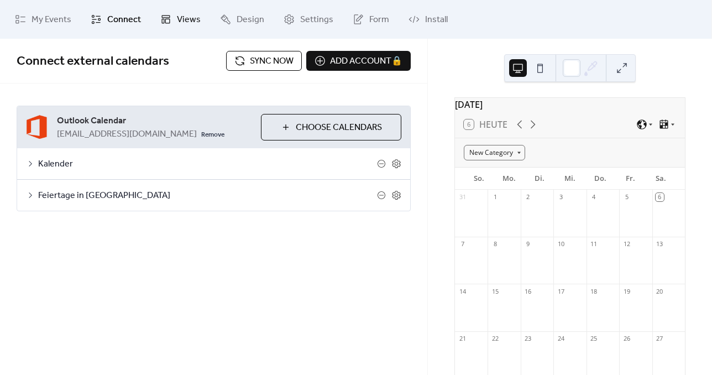
click at [194, 21] on span "Views" at bounding box center [189, 19] width 24 height 13
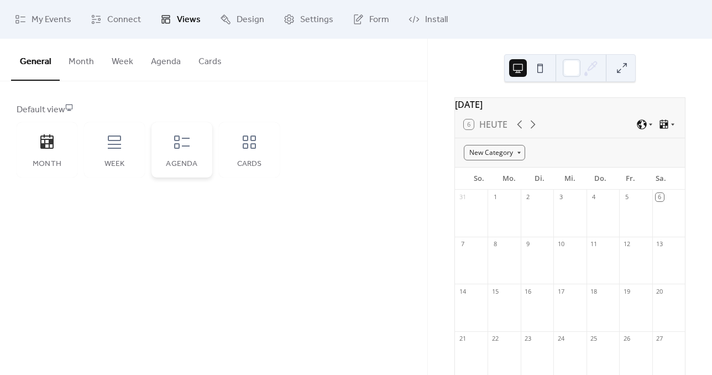
click at [186, 145] on icon at bounding box center [182, 142] width 18 height 18
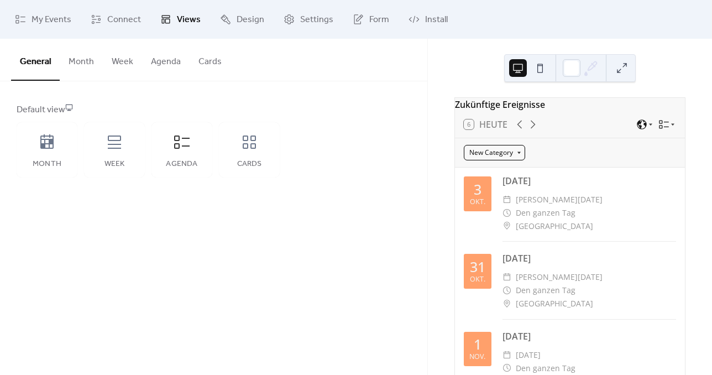
click at [517, 160] on div "New Category" at bounding box center [494, 152] width 61 height 15
click at [35, 150] on div "Month" at bounding box center [47, 149] width 61 height 55
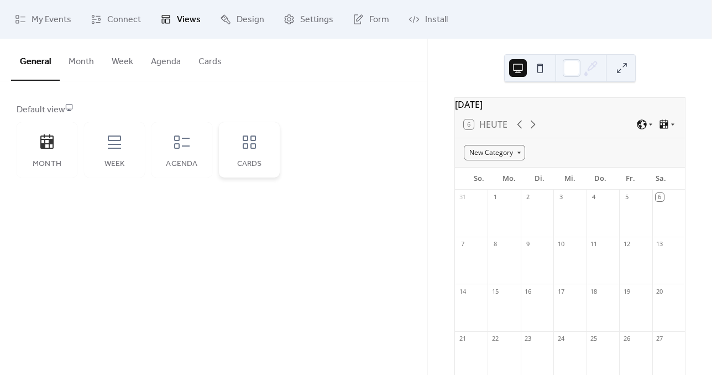
click at [259, 143] on div "Cards" at bounding box center [249, 149] width 61 height 55
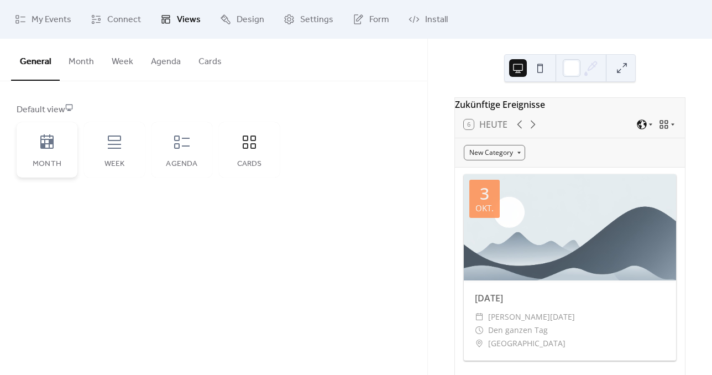
click at [55, 154] on div "Month" at bounding box center [47, 149] width 61 height 55
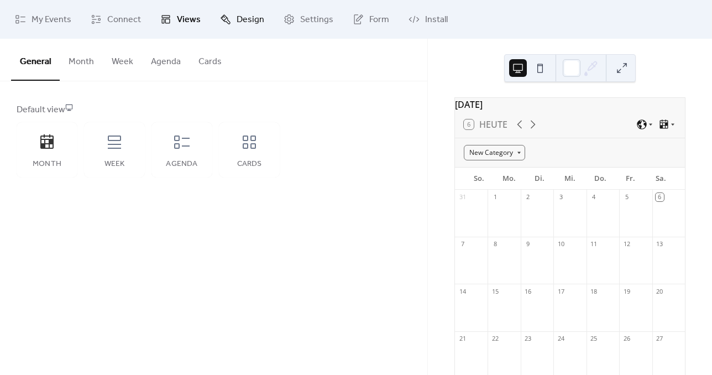
click at [253, 23] on span "Design" at bounding box center [251, 19] width 28 height 13
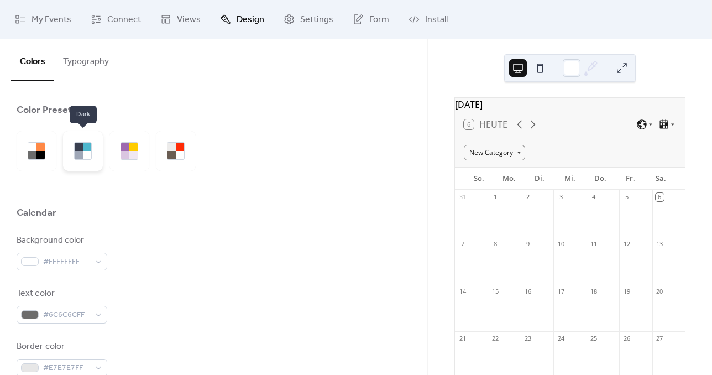
click at [88, 157] on div at bounding box center [87, 155] width 8 height 8
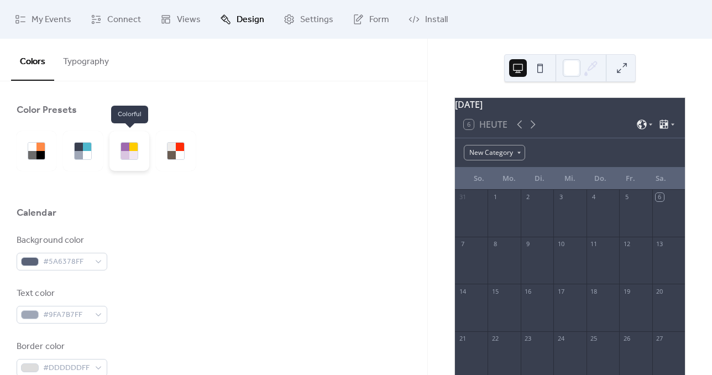
click at [128, 154] on div at bounding box center [125, 155] width 8 height 8
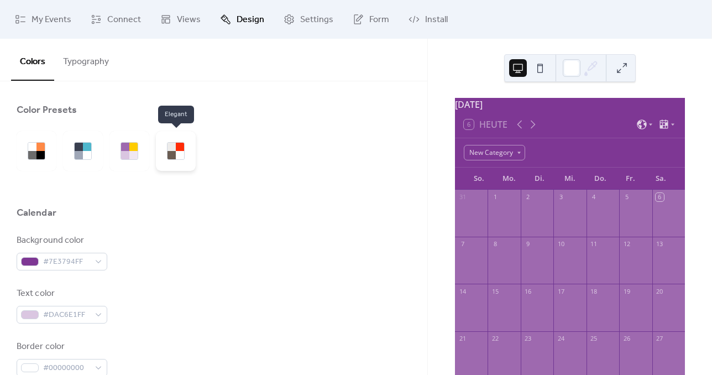
click at [169, 151] on div at bounding box center [172, 155] width 8 height 8
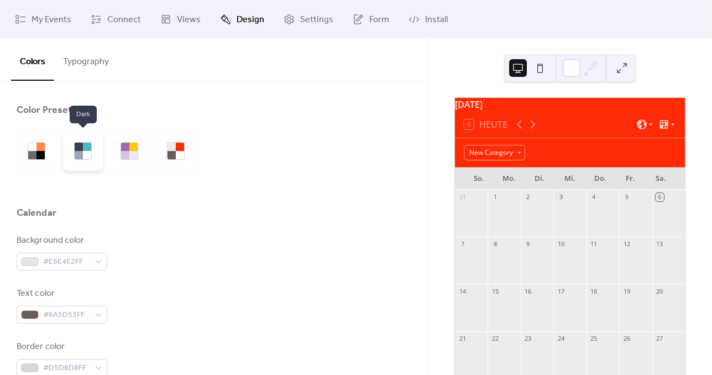
click at [91, 152] on div at bounding box center [87, 155] width 8 height 8
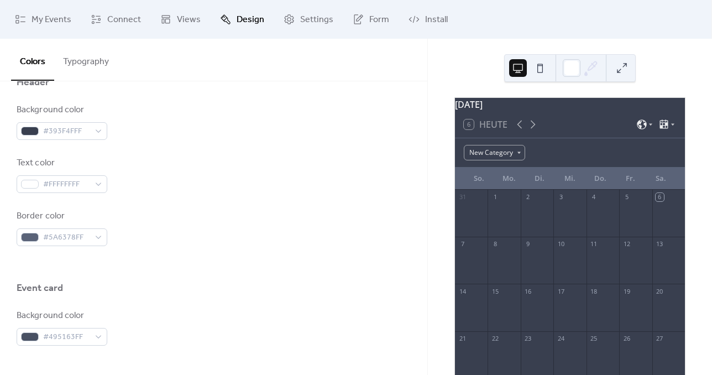
scroll to position [446, 0]
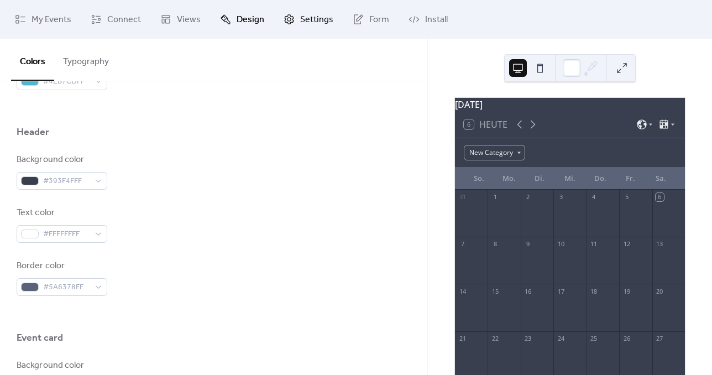
click at [303, 20] on span "Settings" at bounding box center [316, 19] width 33 height 13
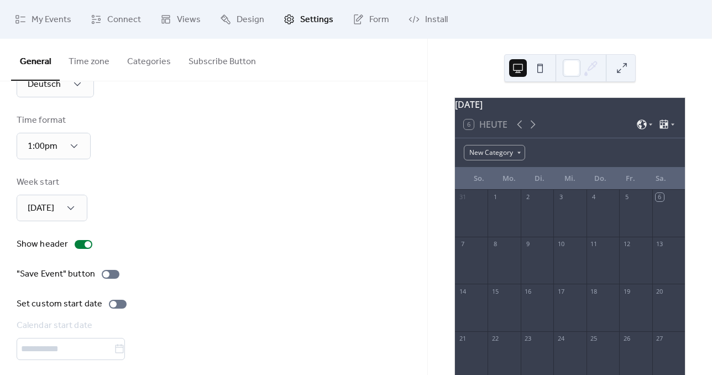
scroll to position [55, 0]
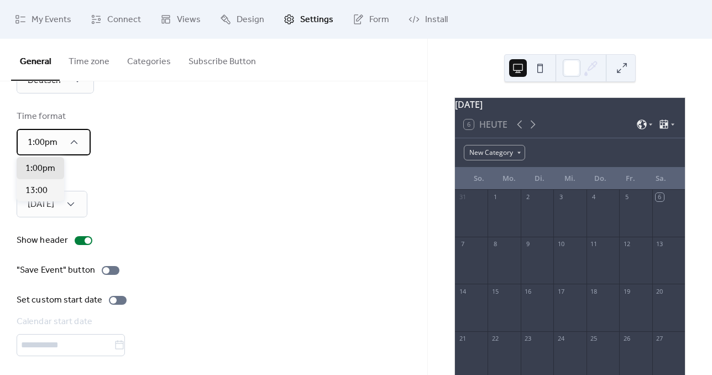
click at [81, 148] on div "1:00pm" at bounding box center [54, 142] width 74 height 27
click at [49, 187] on div "13:00" at bounding box center [41, 190] width 48 height 22
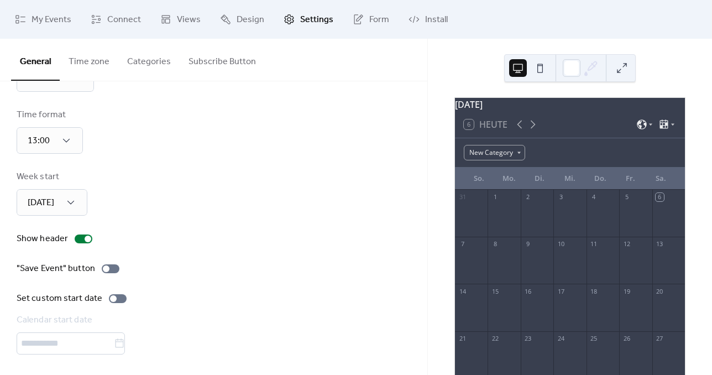
scroll to position [58, 0]
click at [52, 249] on span "[DATE]" at bounding box center [38, 250] width 27 height 13
click at [202, 199] on div "Week start [DATE]" at bounding box center [214, 192] width 394 height 45
click at [113, 269] on div at bounding box center [111, 268] width 18 height 9
click at [113, 269] on div at bounding box center [115, 268] width 7 height 7
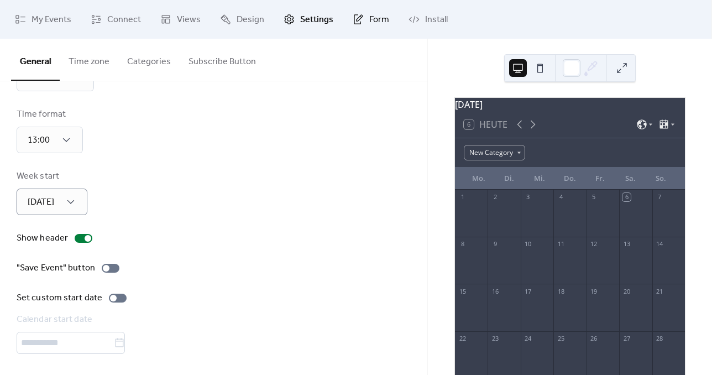
click at [369, 17] on span "Form" at bounding box center [379, 19] width 20 height 13
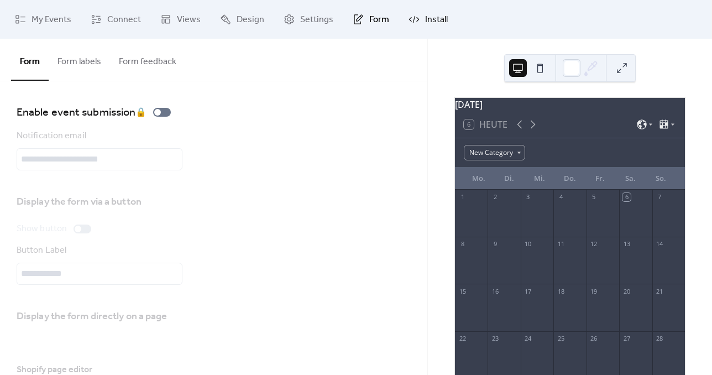
click at [425, 18] on span "Install" at bounding box center [436, 19] width 23 height 13
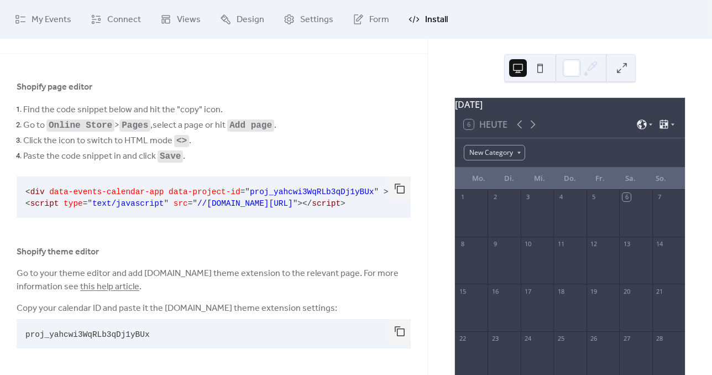
scroll to position [31, 0]
click at [393, 334] on button "button" at bounding box center [400, 331] width 22 height 24
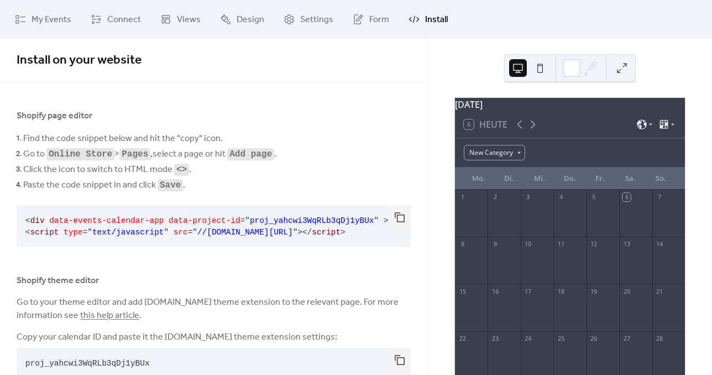
scroll to position [0, 0]
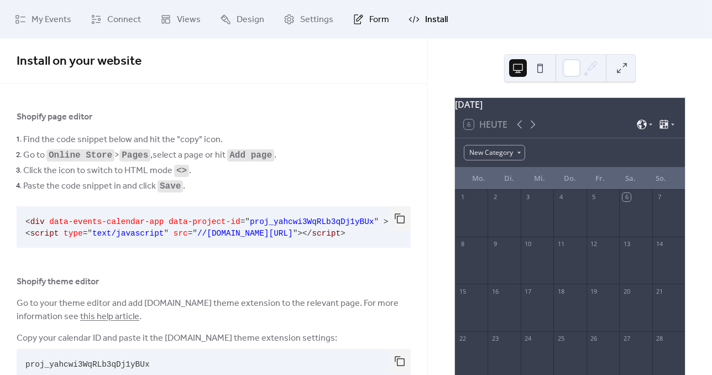
click at [363, 21] on link "Form" at bounding box center [371, 19] width 53 height 30
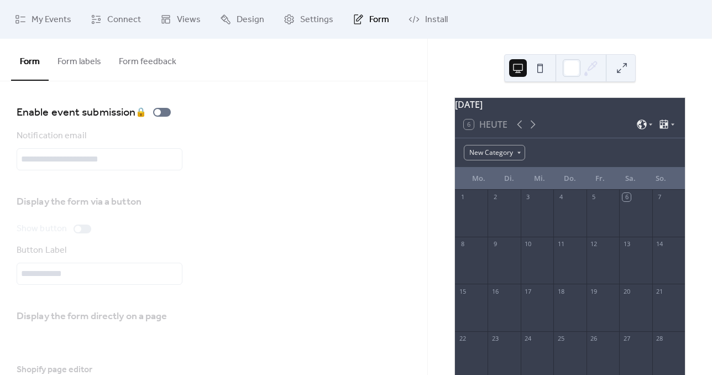
click at [87, 67] on button "Form labels" at bounding box center [79, 59] width 61 height 41
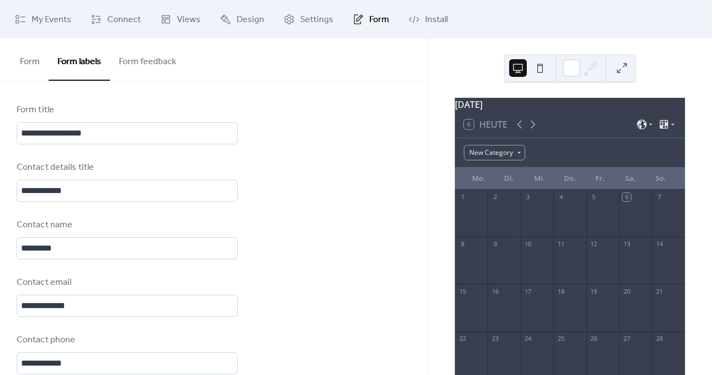
click at [146, 63] on button "Form feedback" at bounding box center [147, 59] width 75 height 41
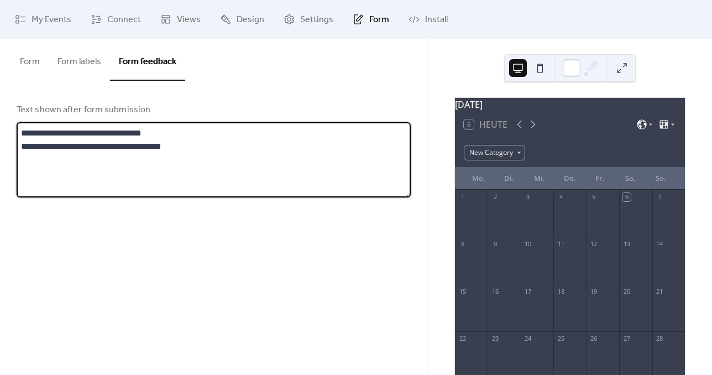
drag, startPoint x: 207, startPoint y: 145, endPoint x: 8, endPoint y: 127, distance: 199.9
click at [8, 127] on div "**********" at bounding box center [214, 150] width 428 height 138
click at [278, 165] on textarea "**********" at bounding box center [214, 159] width 394 height 75
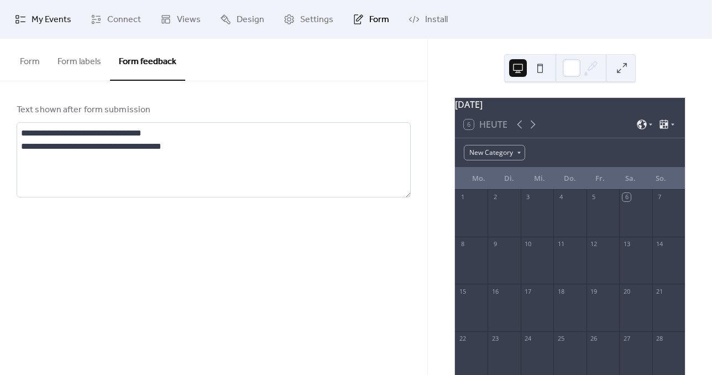
click at [53, 20] on span "My Events" at bounding box center [52, 19] width 40 height 13
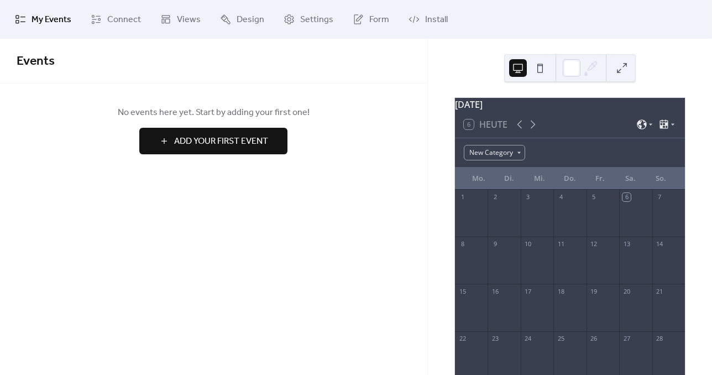
click at [223, 228] on div "Events No events here yet. Start by adding your first one! Add Your First Event…" at bounding box center [214, 207] width 428 height 336
